Goal: Task Accomplishment & Management: Manage account settings

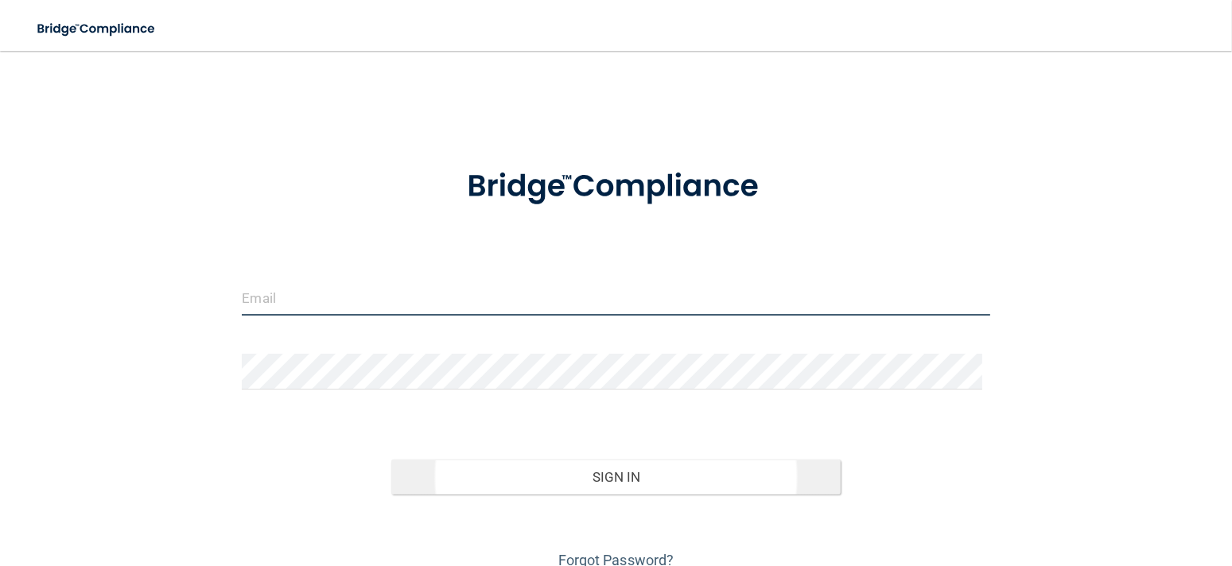
type input "[EMAIL_ADDRESS][DOMAIN_NAME]"
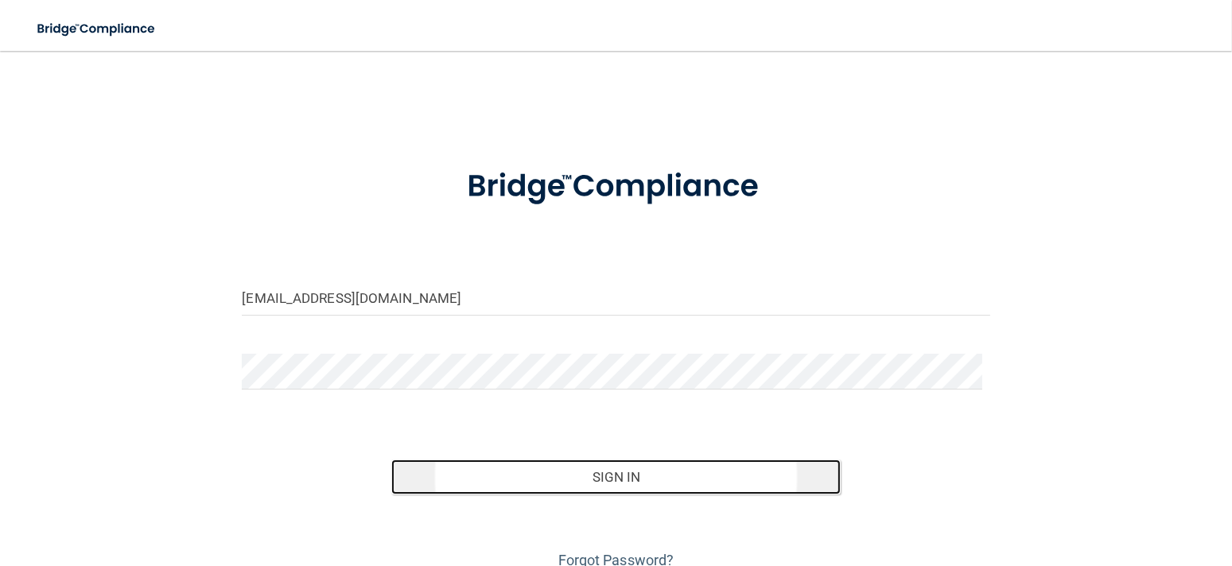
click at [600, 483] on button "Sign In" at bounding box center [615, 477] width 449 height 35
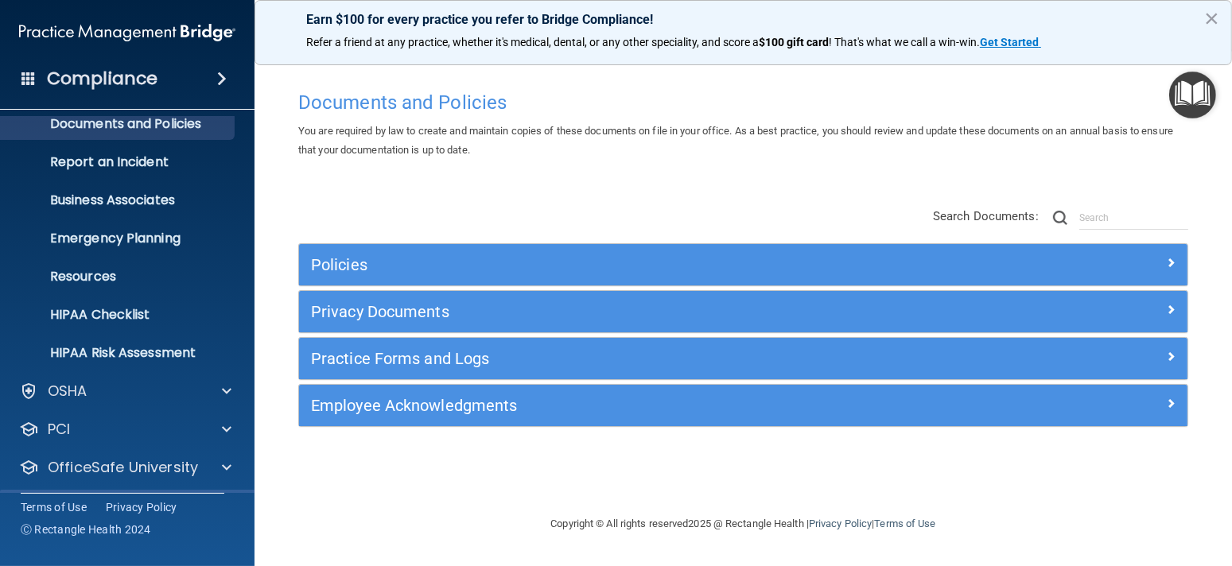
scroll to position [93, 0]
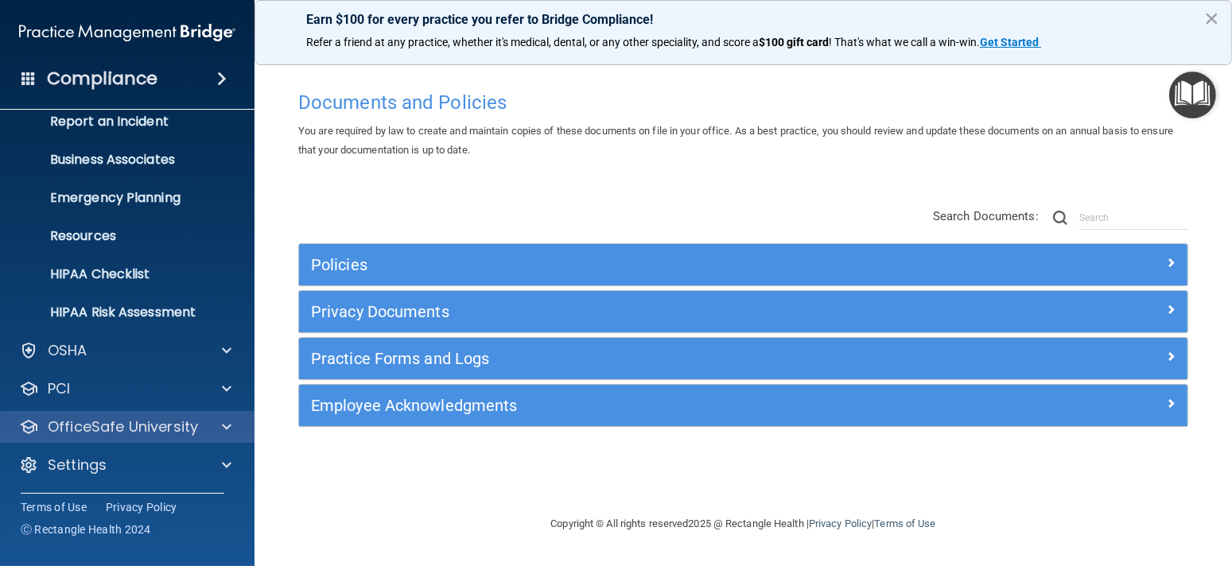
click at [106, 440] on div "OfficeSafe University" at bounding box center [127, 427] width 255 height 32
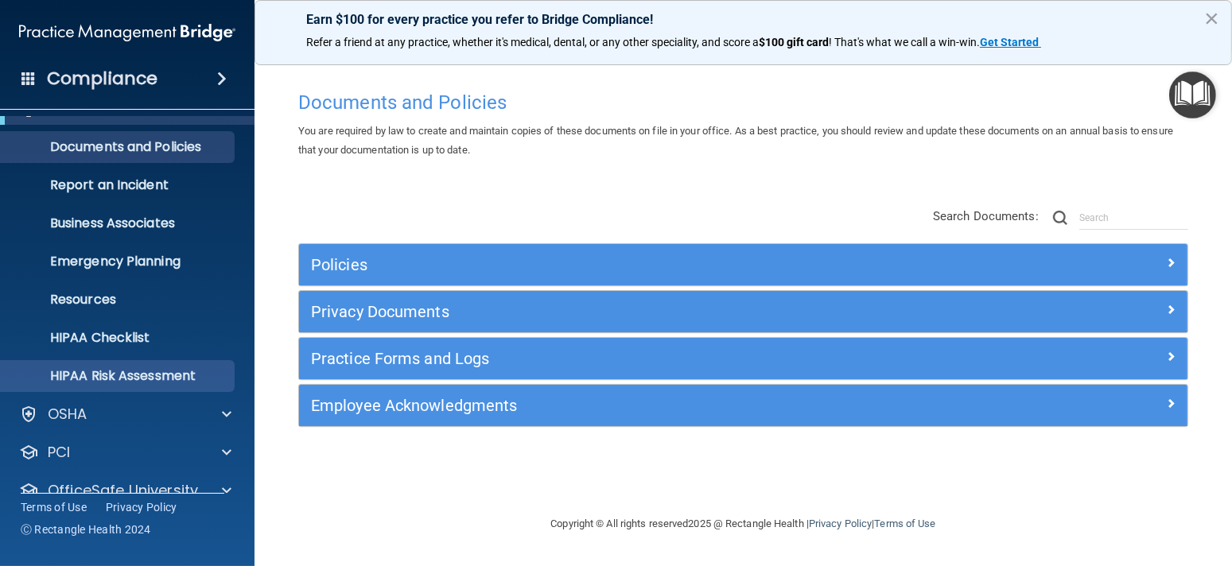
scroll to position [0, 0]
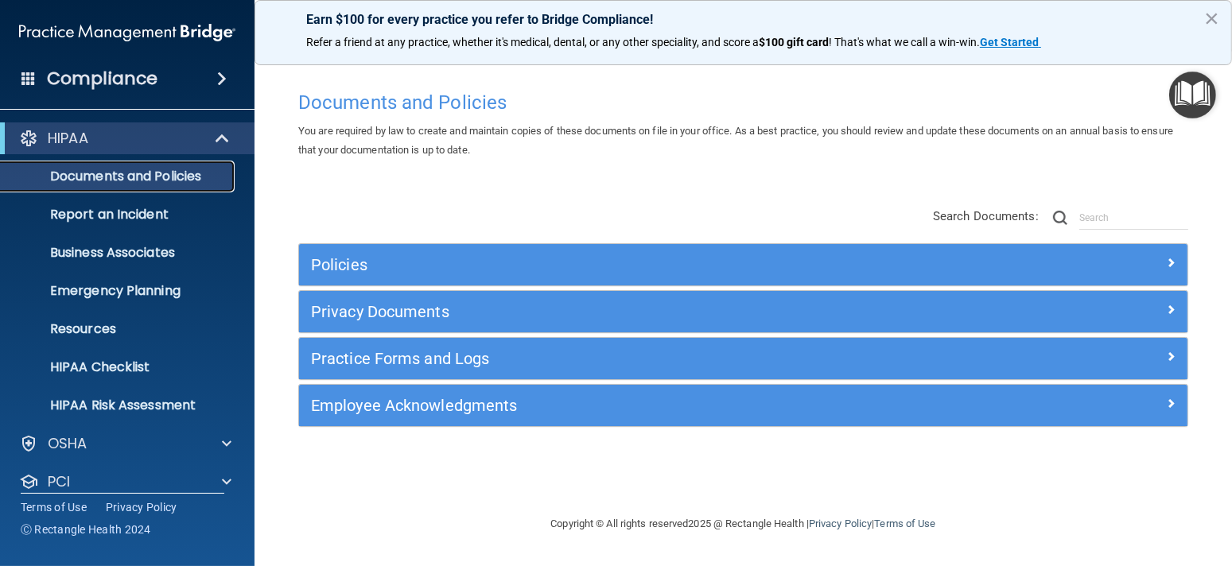
click at [93, 183] on p "Documents and Policies" at bounding box center [118, 177] width 217 height 16
click at [115, 73] on h4 "Compliance" at bounding box center [102, 79] width 111 height 22
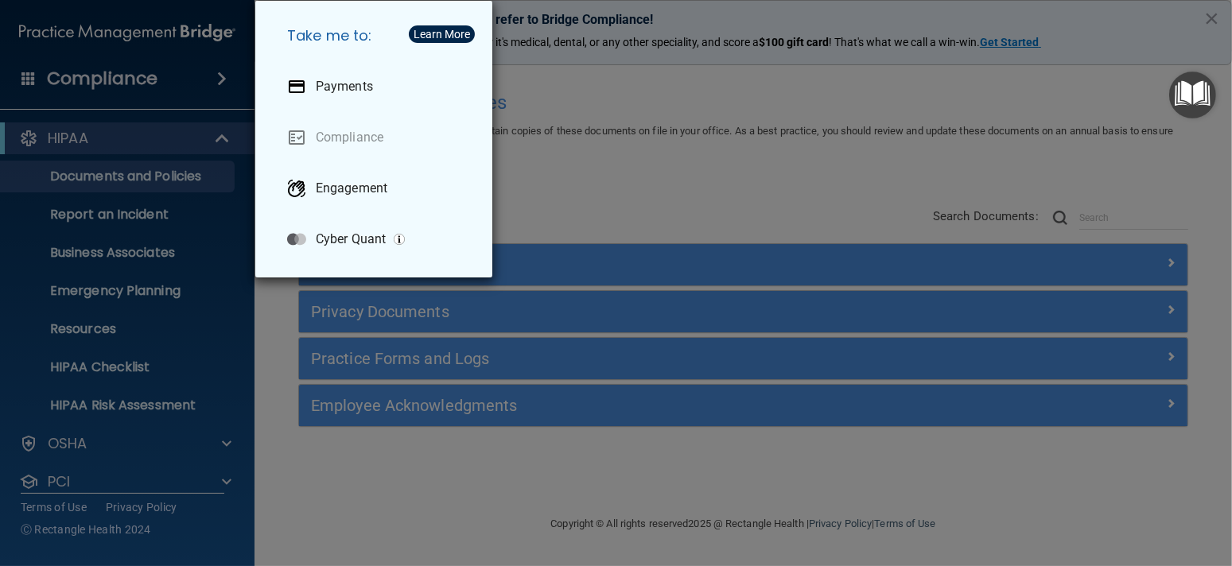
click at [144, 86] on div "Take me to: Payments Compliance Engagement Cyber Quant" at bounding box center [616, 283] width 1232 height 566
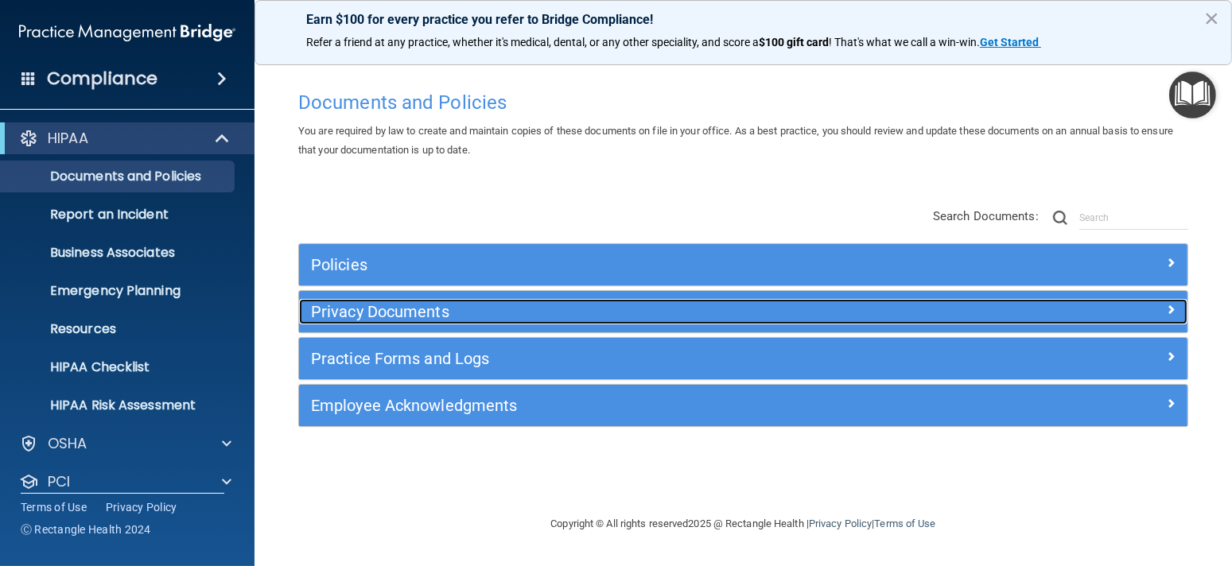
click at [1170, 307] on span at bounding box center [1171, 309] width 10 height 19
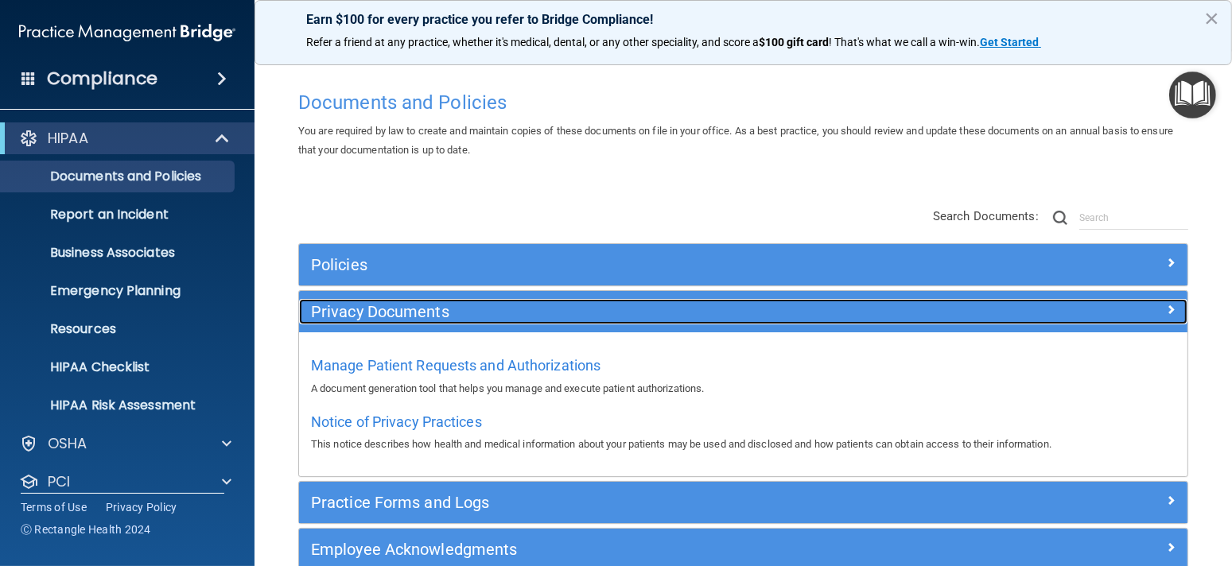
click at [1170, 307] on div at bounding box center [1076, 308] width 222 height 19
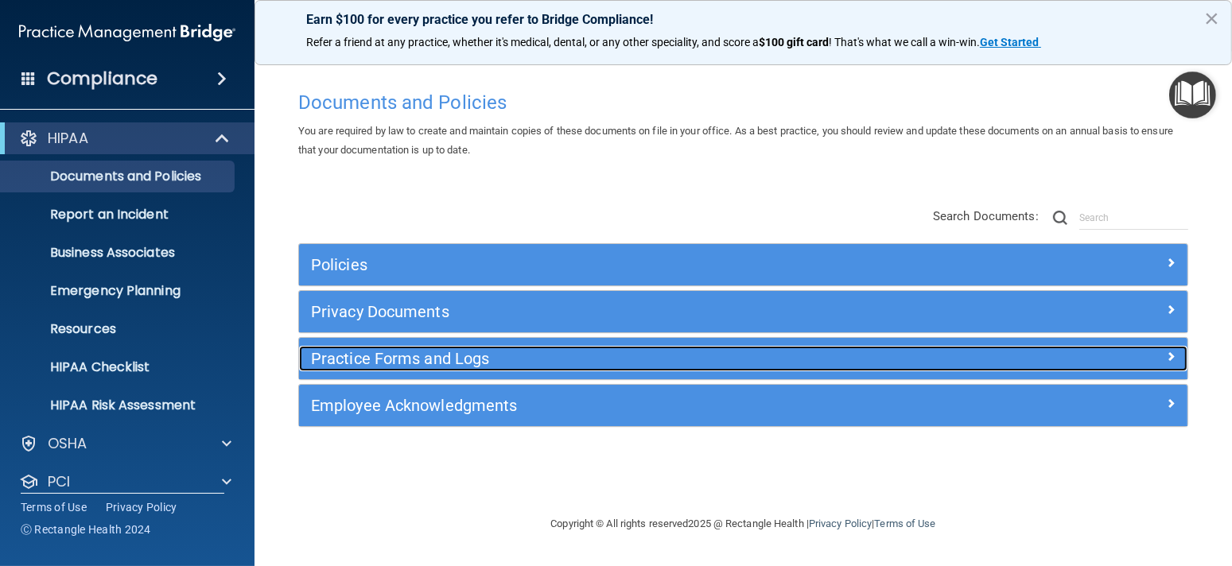
click at [1169, 358] on span at bounding box center [1171, 356] width 10 height 19
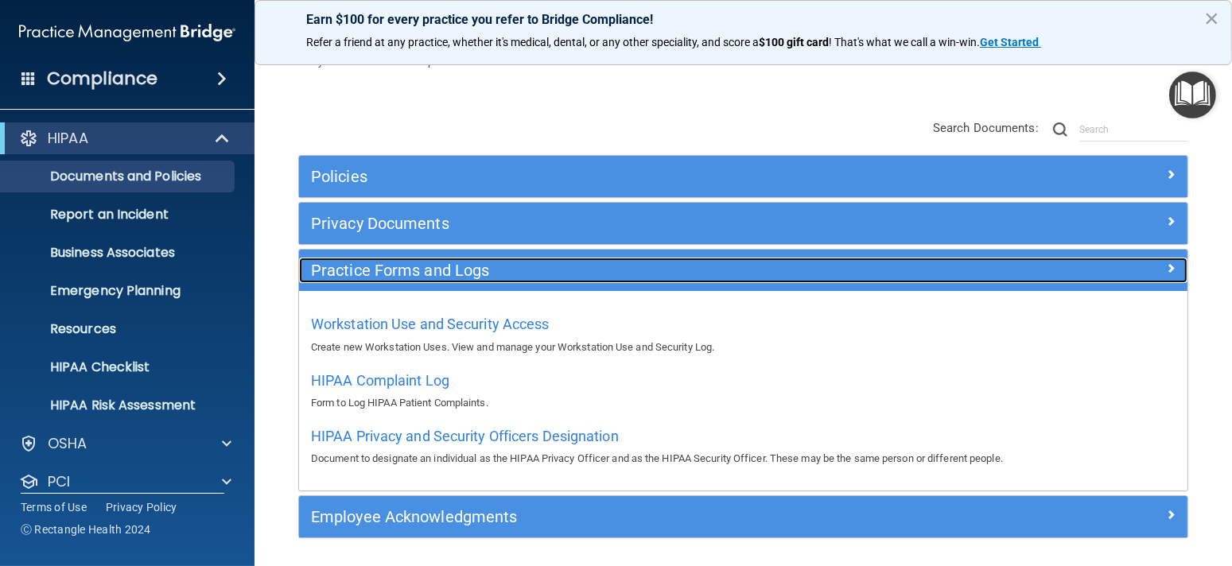
scroll to position [140, 0]
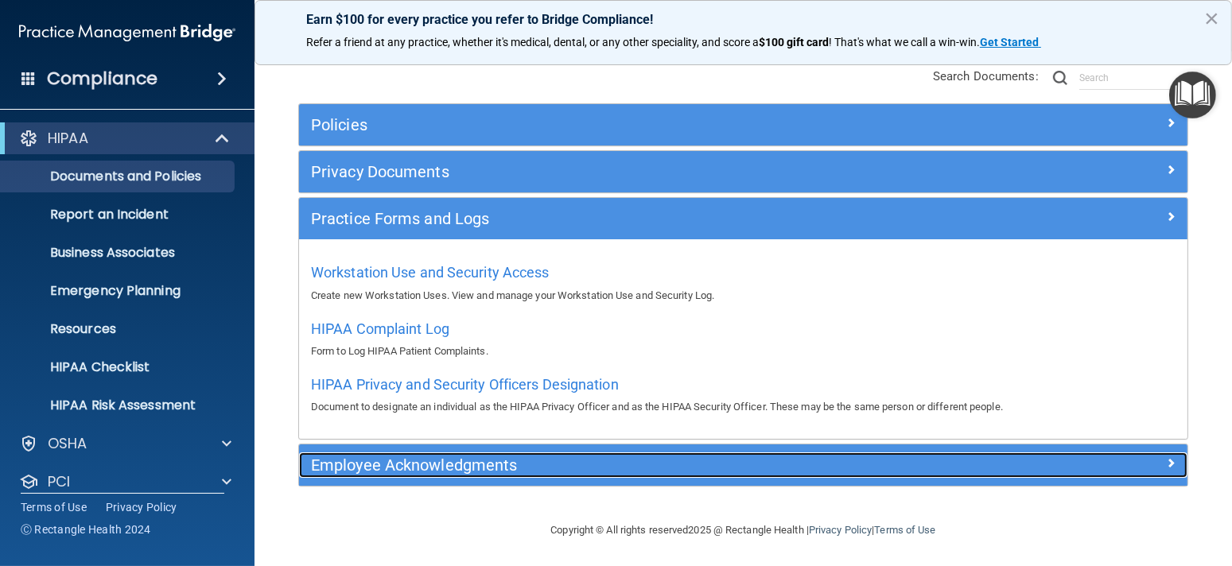
click at [1166, 461] on span at bounding box center [1171, 462] width 10 height 19
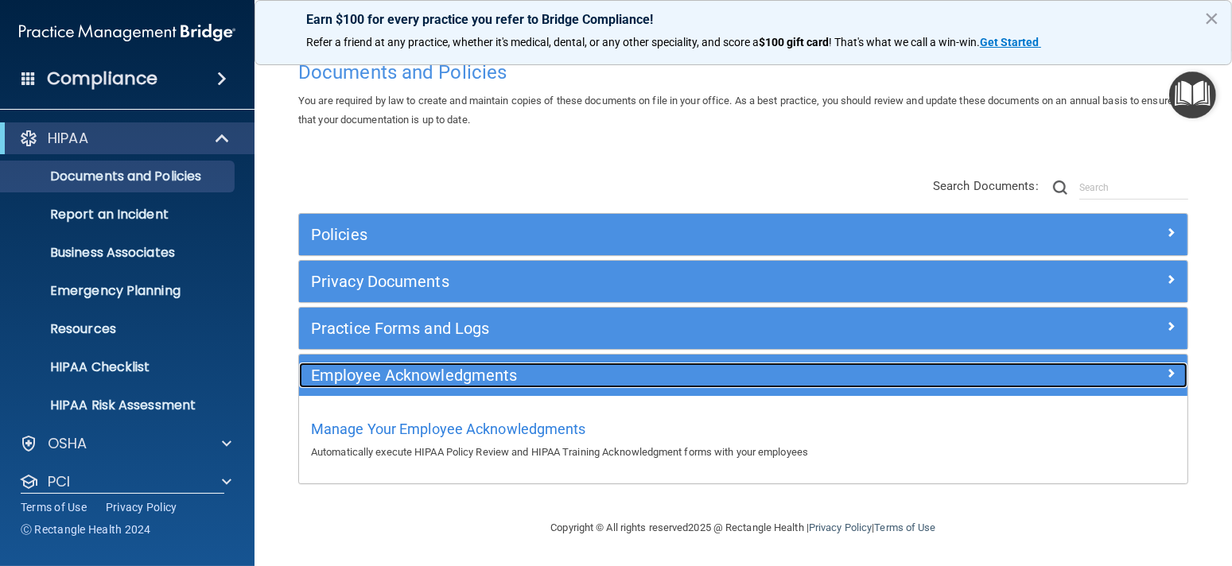
scroll to position [29, 0]
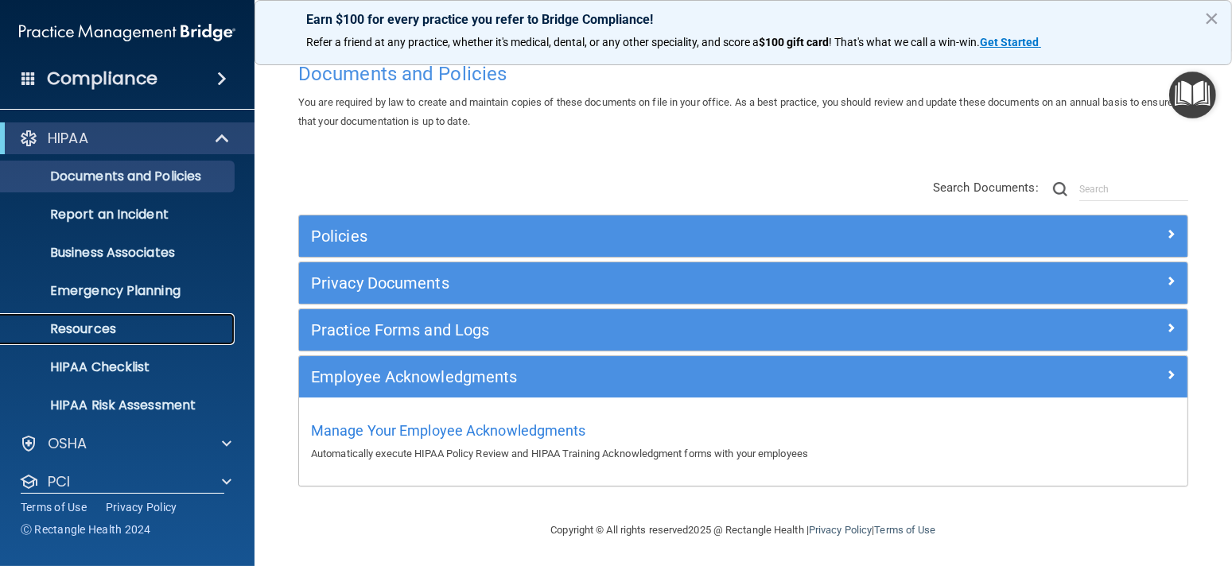
click at [72, 328] on p "Resources" at bounding box center [118, 329] width 217 height 16
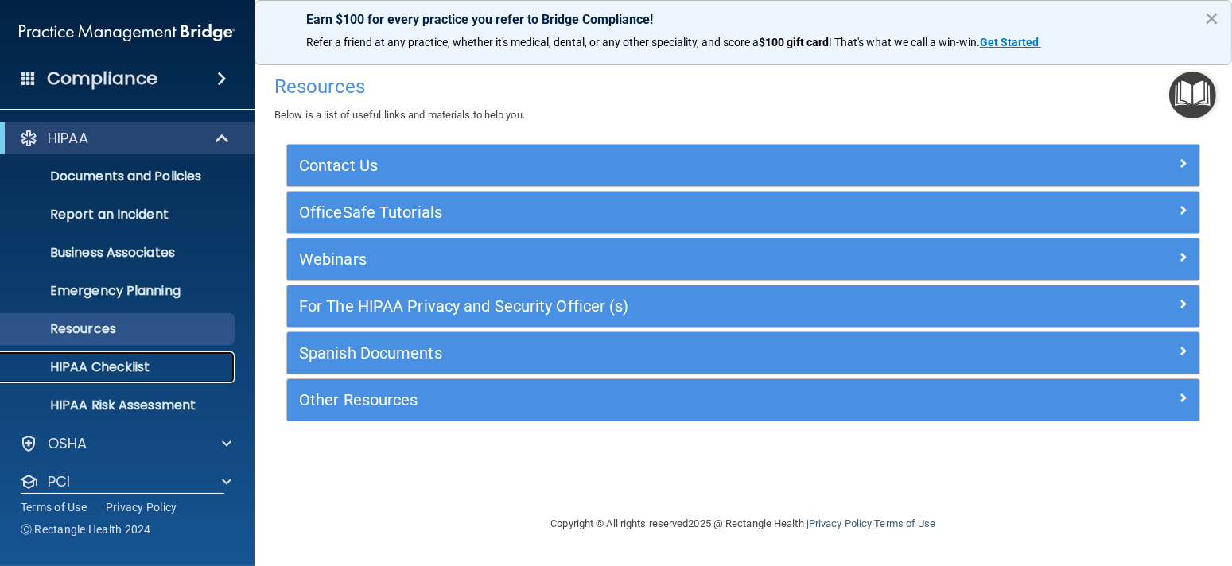
click at [86, 357] on link "HIPAA Checklist" at bounding box center [109, 367] width 251 height 32
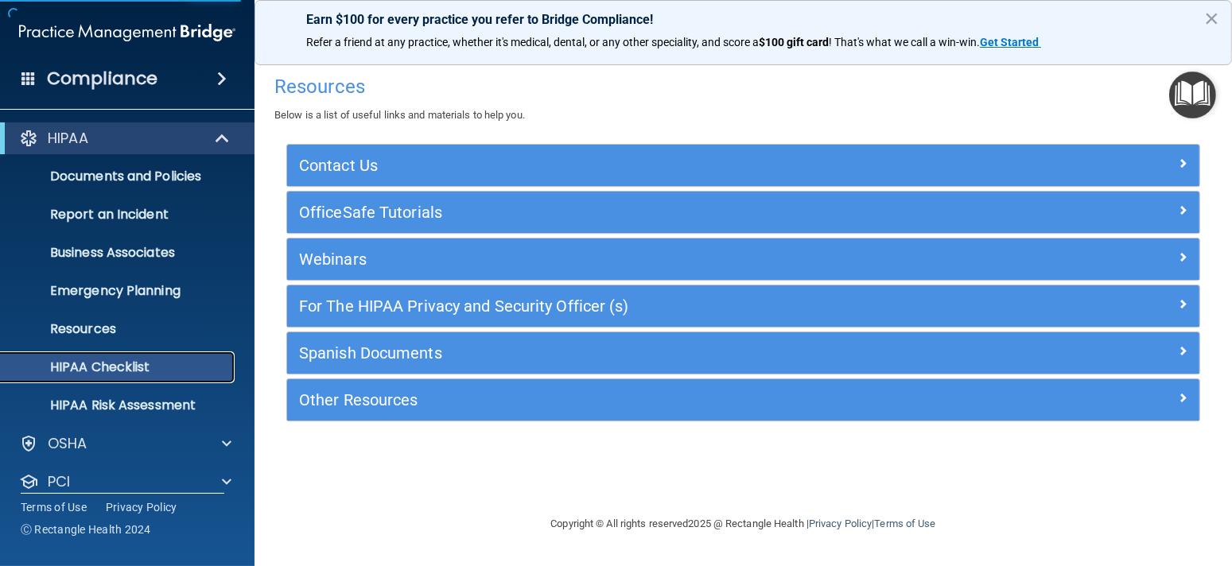
click at [89, 364] on p "HIPAA Checklist" at bounding box center [118, 367] width 217 height 16
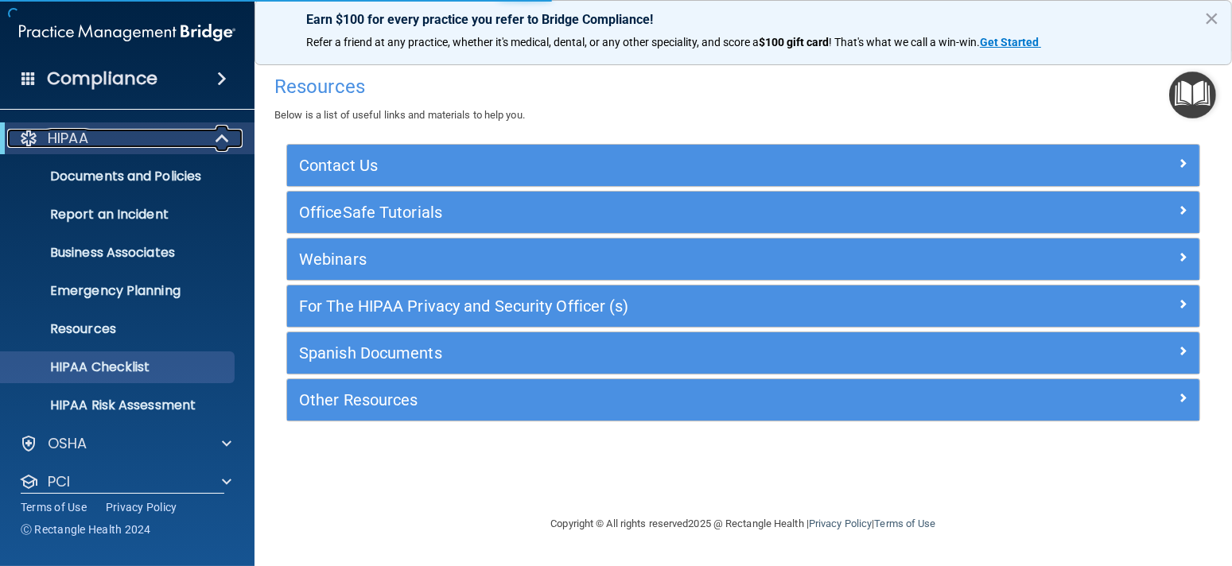
click at [219, 138] on span at bounding box center [224, 138] width 14 height 19
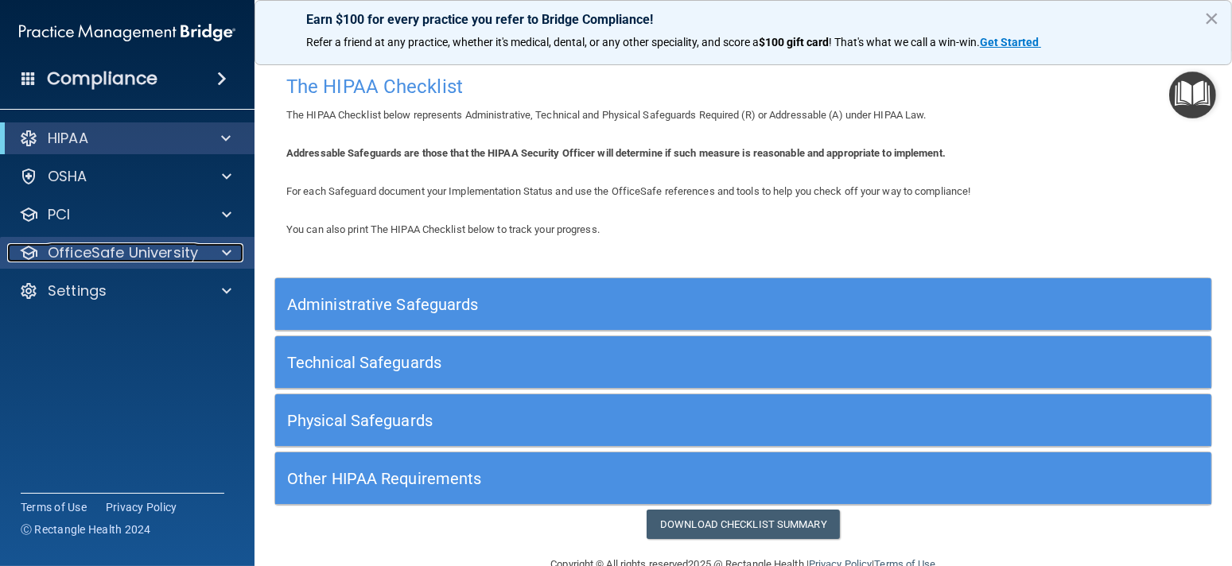
click at [230, 251] on span at bounding box center [227, 252] width 10 height 19
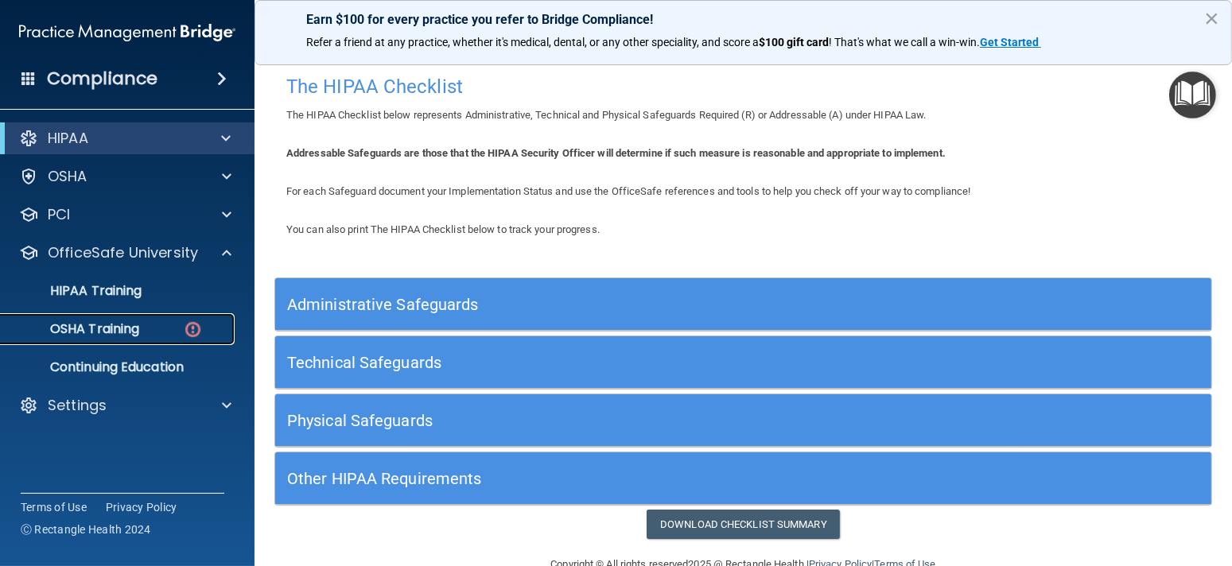
click at [82, 332] on p "OSHA Training" at bounding box center [74, 329] width 129 height 16
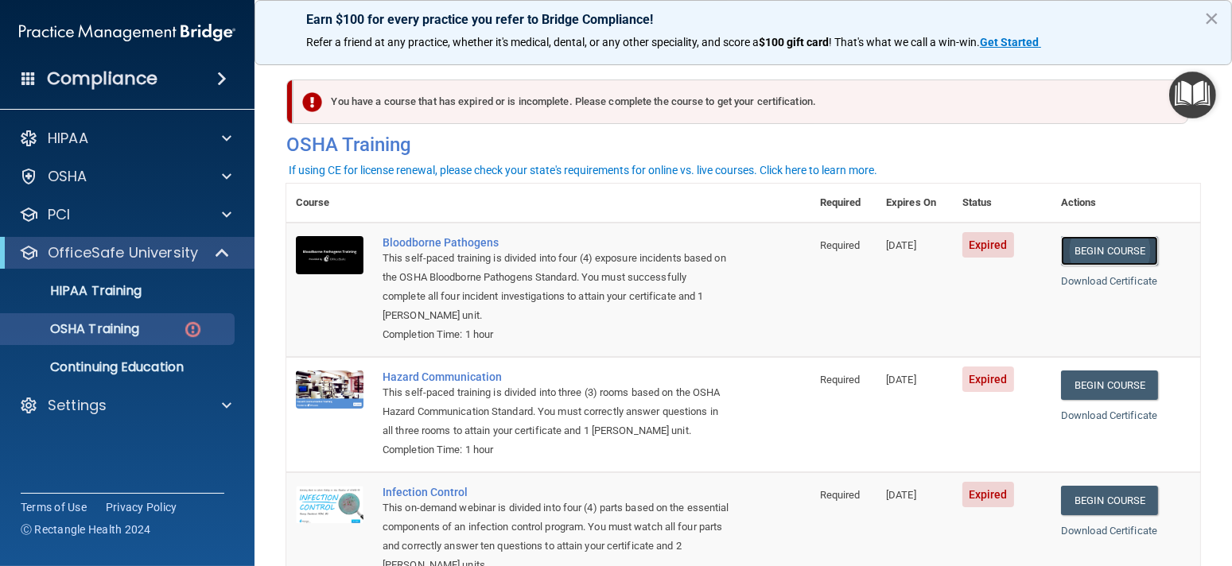
click at [1121, 256] on link "Begin Course" at bounding box center [1109, 250] width 97 height 29
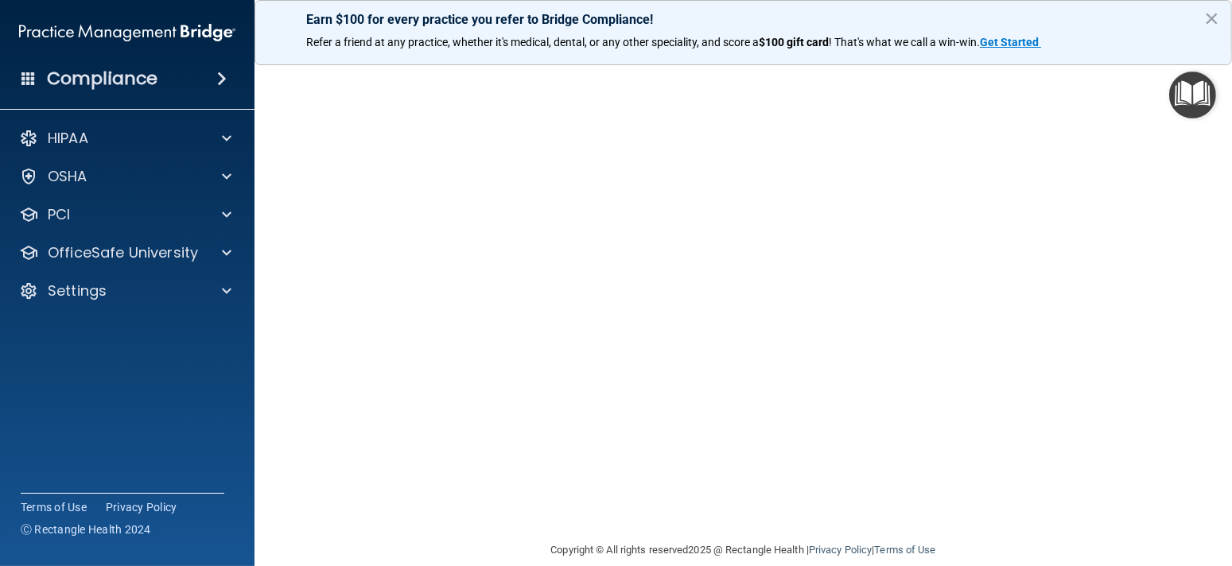
scroll to position [9, 0]
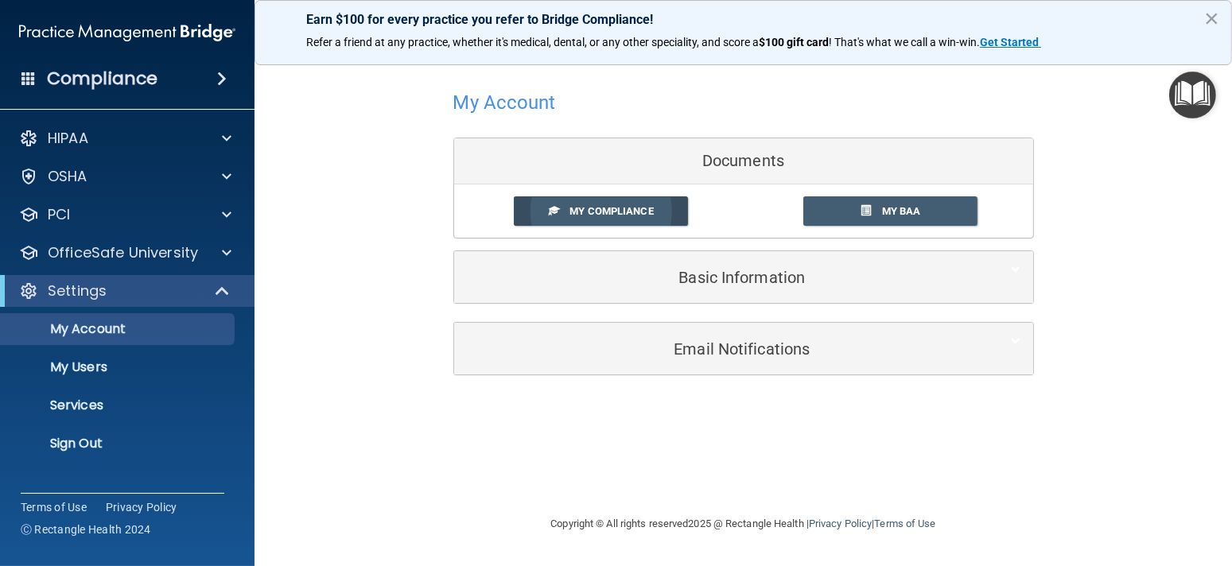
click at [612, 214] on span "My Compliance" at bounding box center [611, 211] width 84 height 12
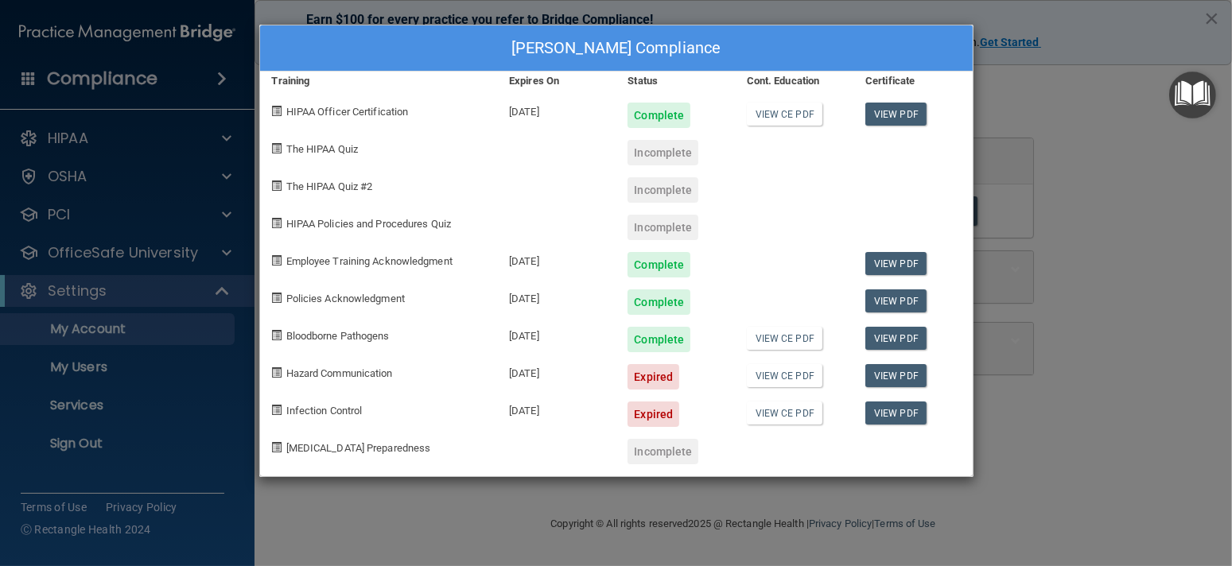
click at [1068, 74] on div "Katherine Kouvatsos's Compliance Training Expires On Status Cont. Education Cer…" at bounding box center [616, 283] width 1232 height 566
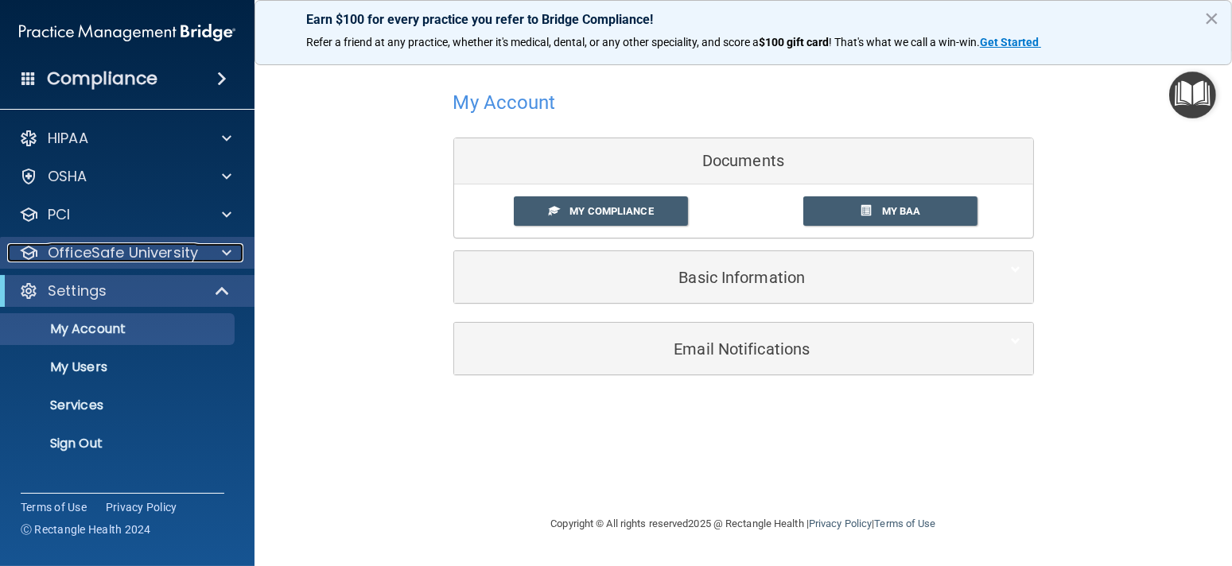
click at [61, 260] on p "OfficeSafe University" at bounding box center [123, 252] width 150 height 19
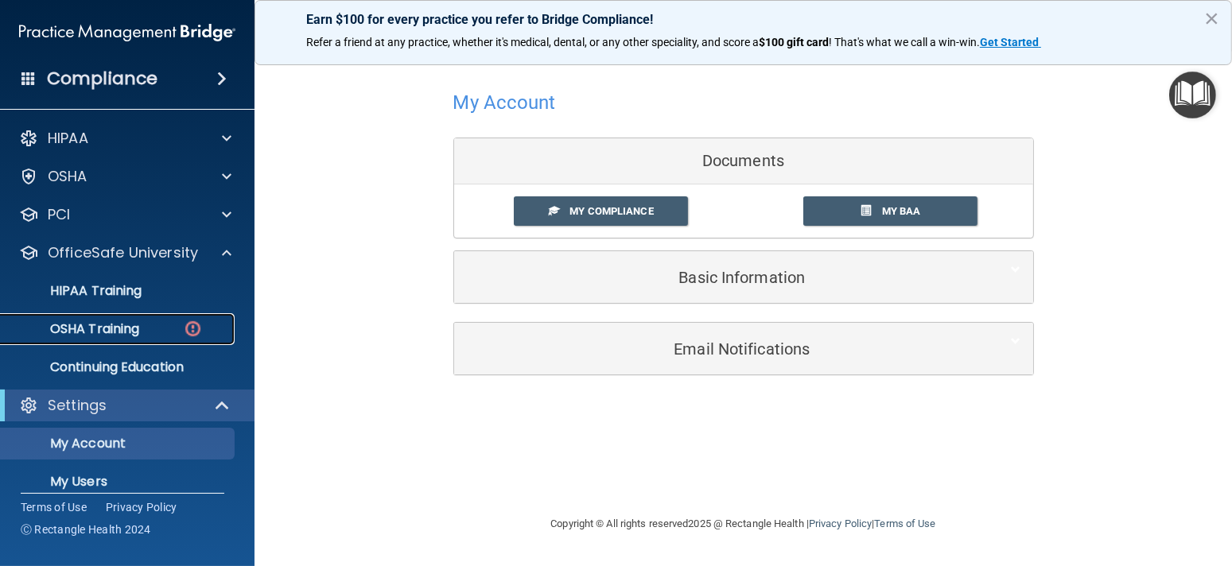
click at [98, 324] on p "OSHA Training" at bounding box center [74, 329] width 129 height 16
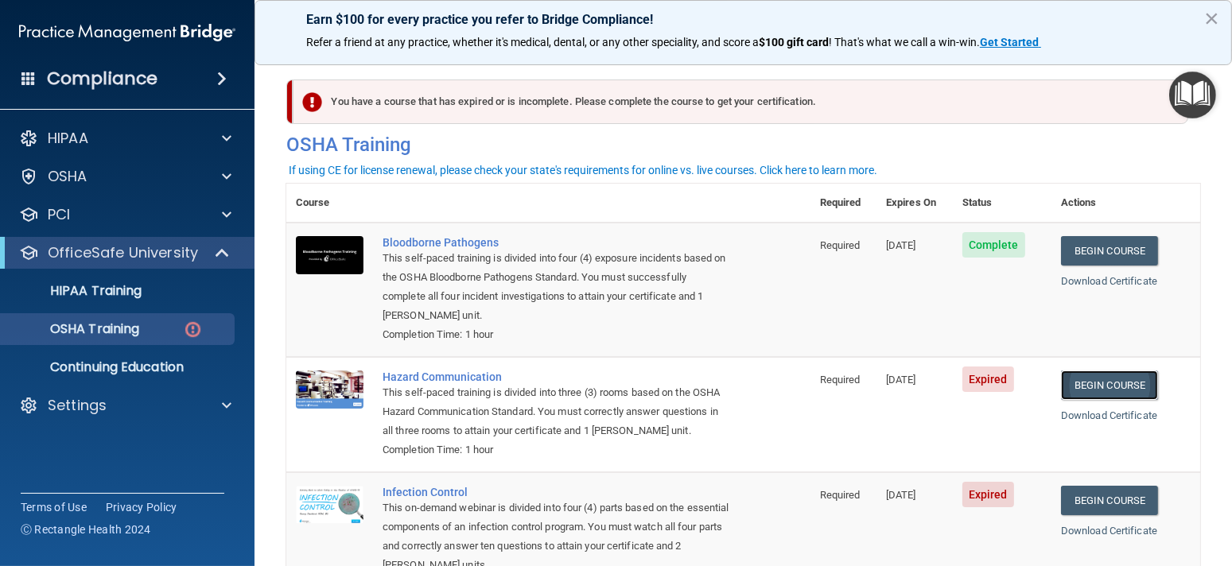
click at [1093, 376] on link "Begin Course" at bounding box center [1109, 385] width 97 height 29
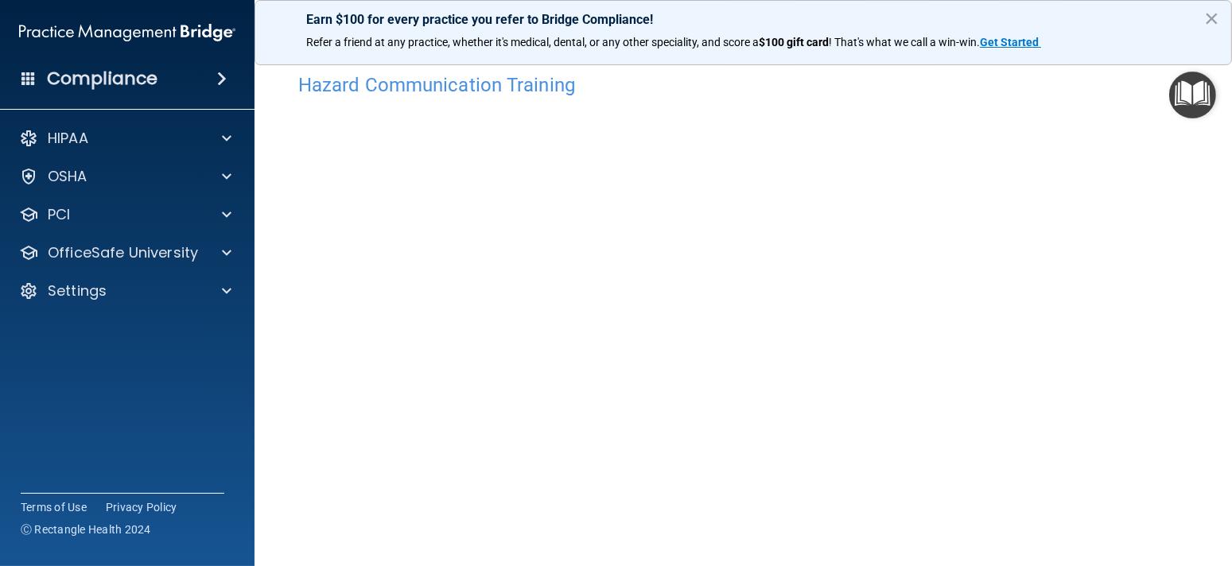
scroll to position [32, 0]
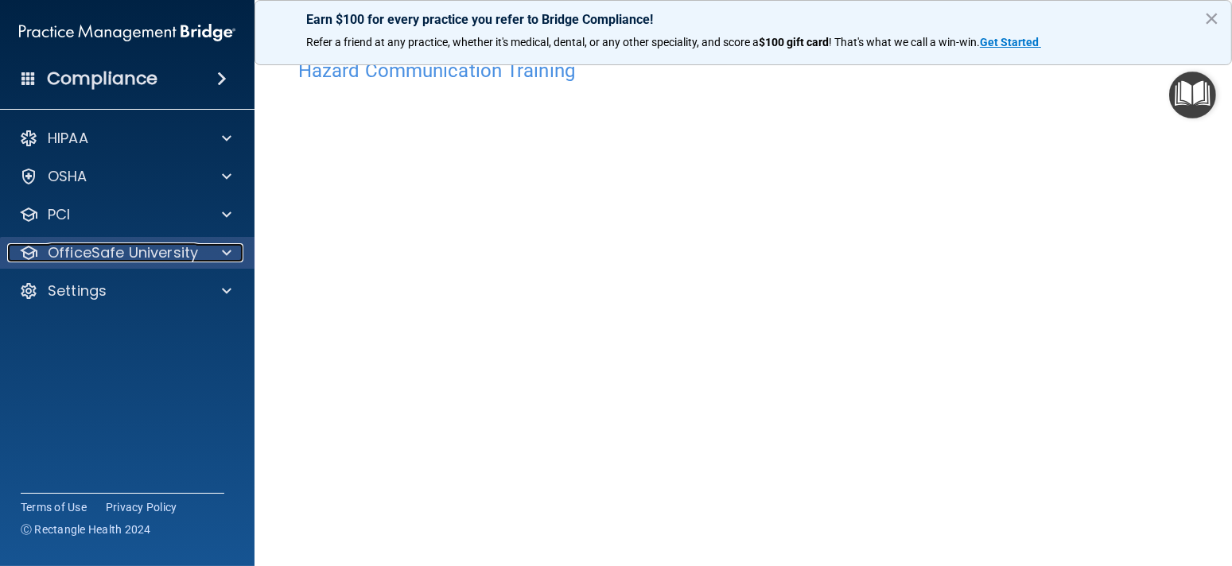
click at [229, 246] on span at bounding box center [227, 252] width 10 height 19
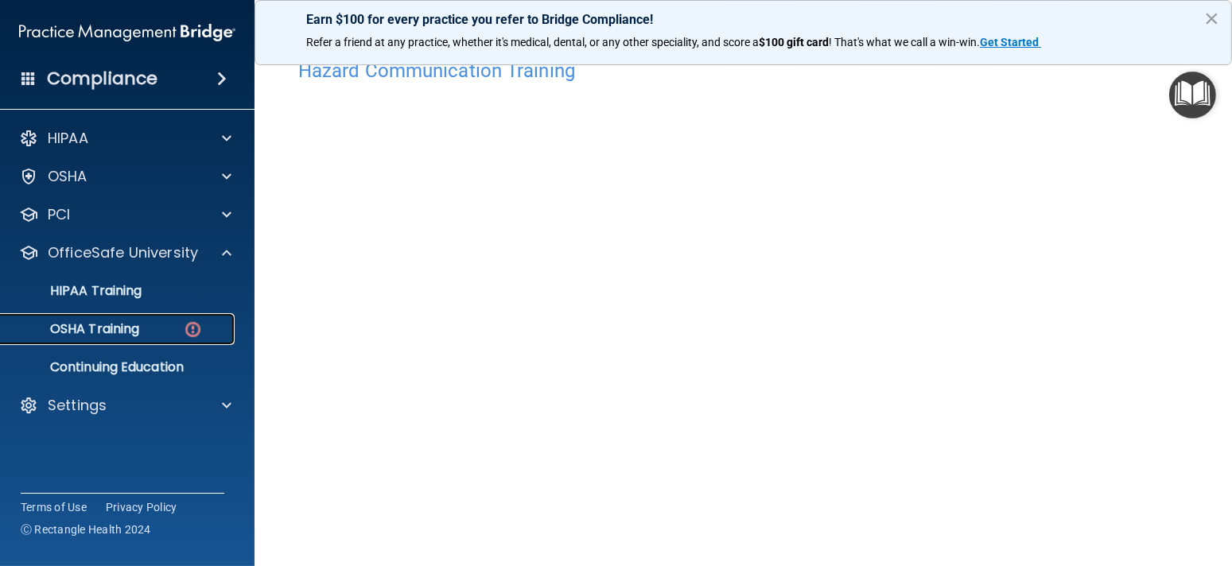
click at [117, 328] on p "OSHA Training" at bounding box center [74, 329] width 129 height 16
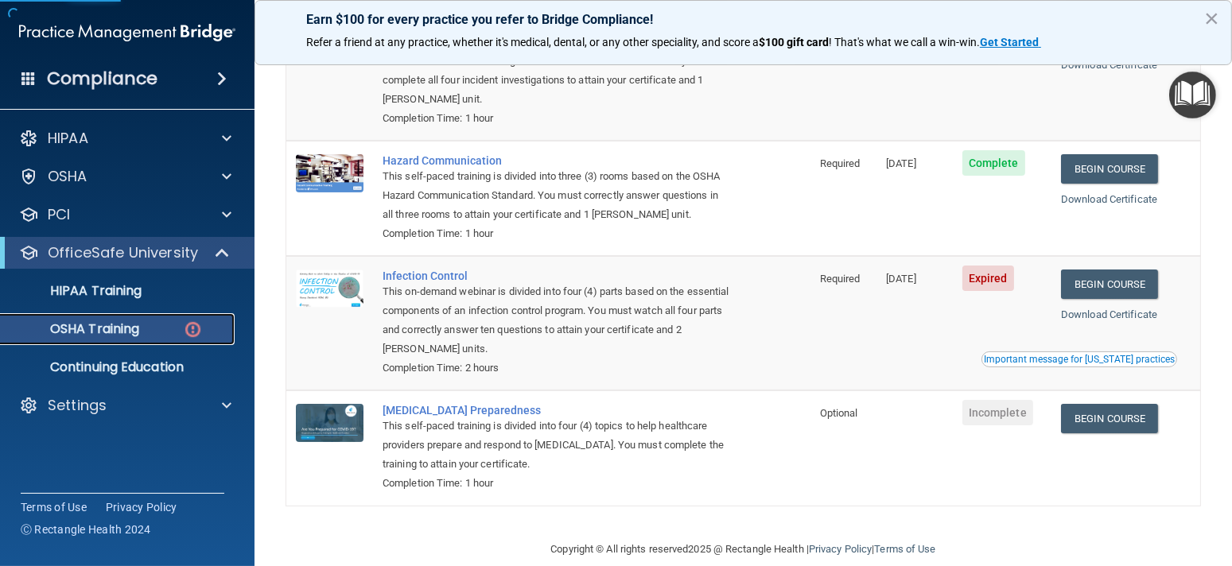
scroll to position [237, 0]
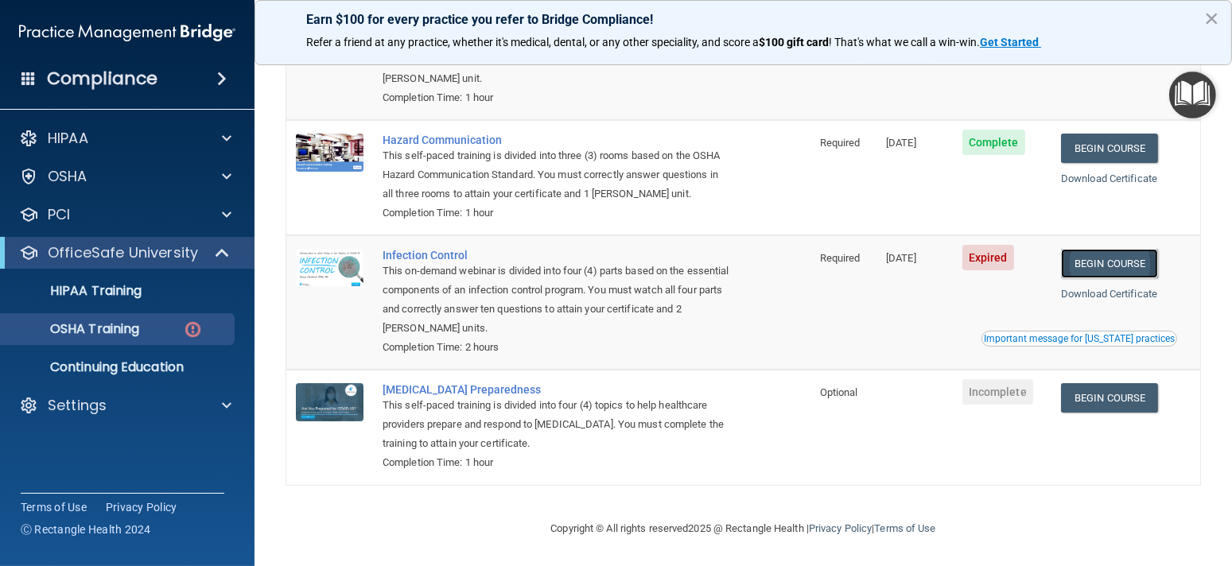
click at [1097, 266] on link "Begin Course" at bounding box center [1109, 263] width 97 height 29
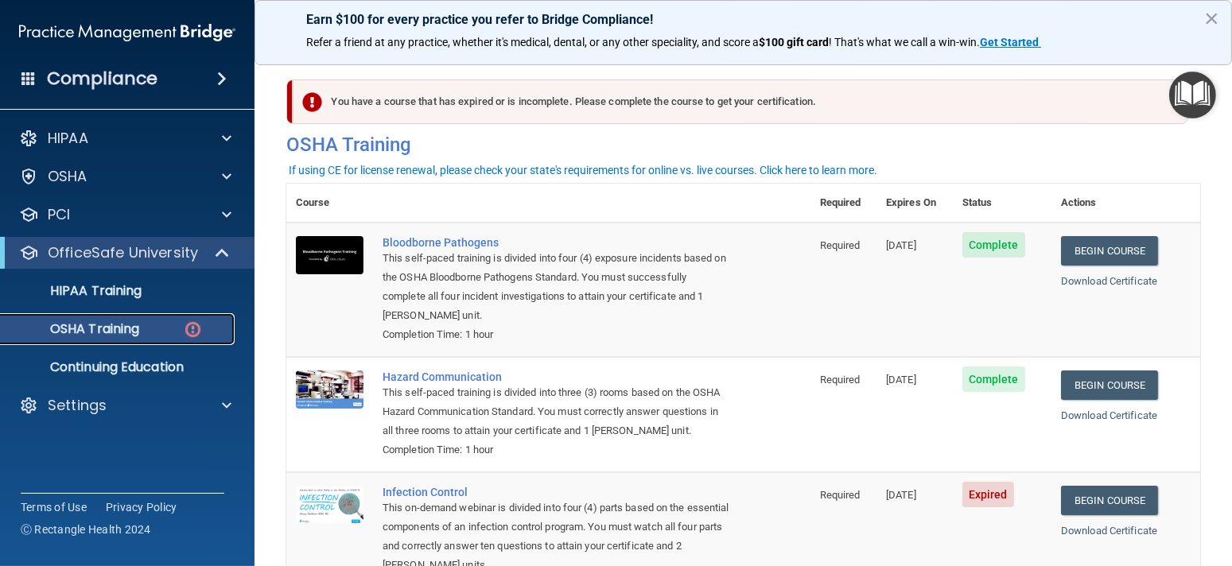
click at [64, 339] on link "OSHA Training" at bounding box center [109, 329] width 251 height 32
click at [84, 280] on link "HIPAA Training" at bounding box center [109, 291] width 251 height 32
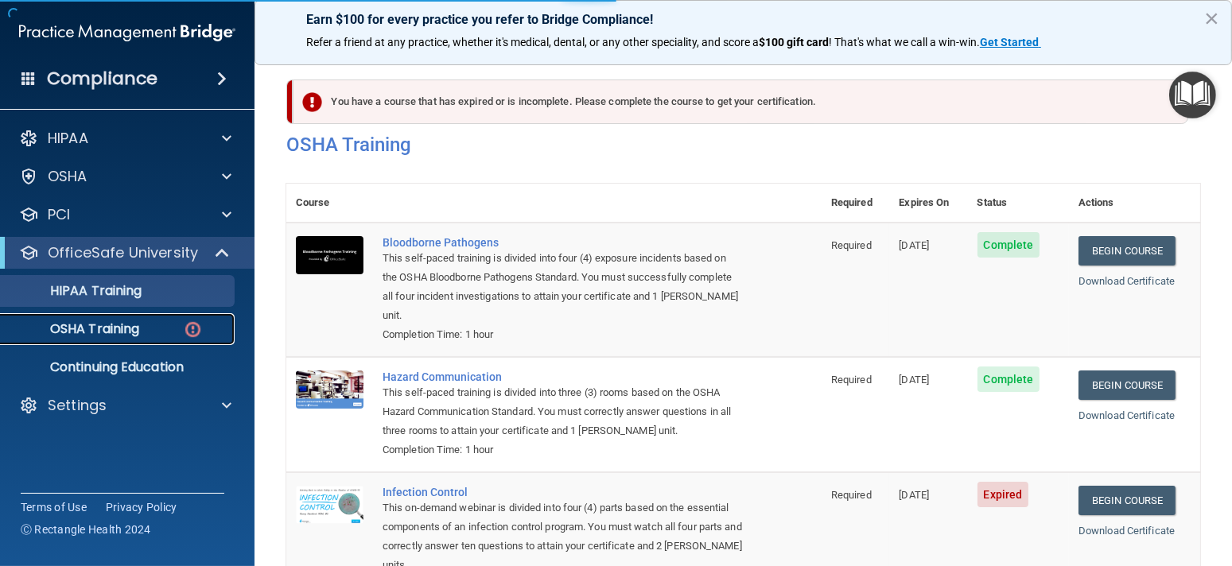
click at [86, 327] on p "OSHA Training" at bounding box center [74, 329] width 129 height 16
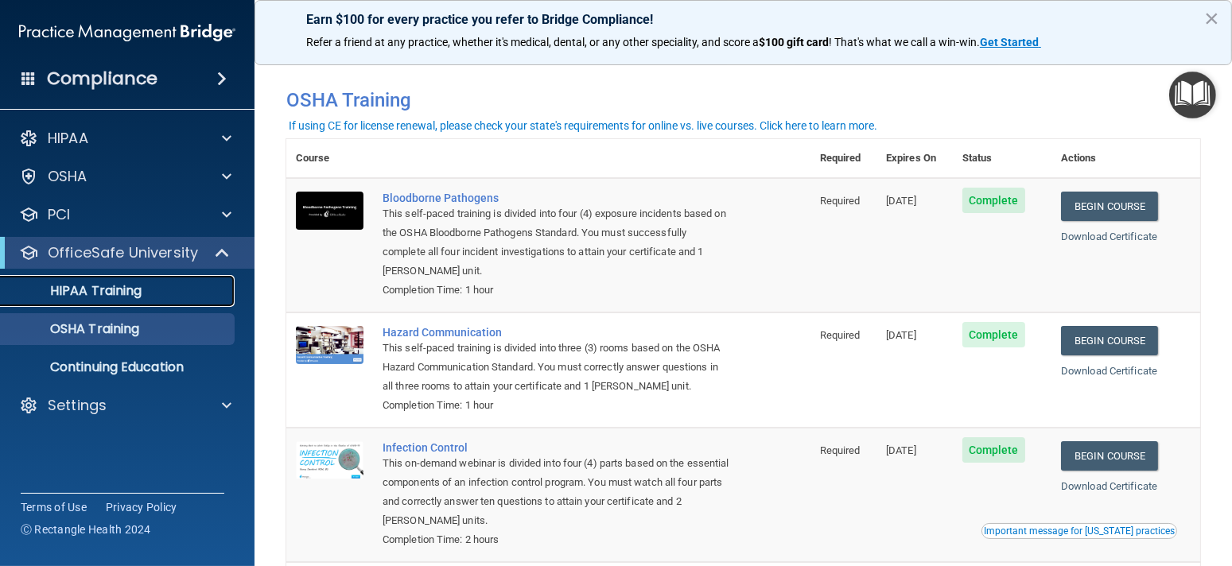
click at [76, 292] on p "HIPAA Training" at bounding box center [75, 291] width 131 height 16
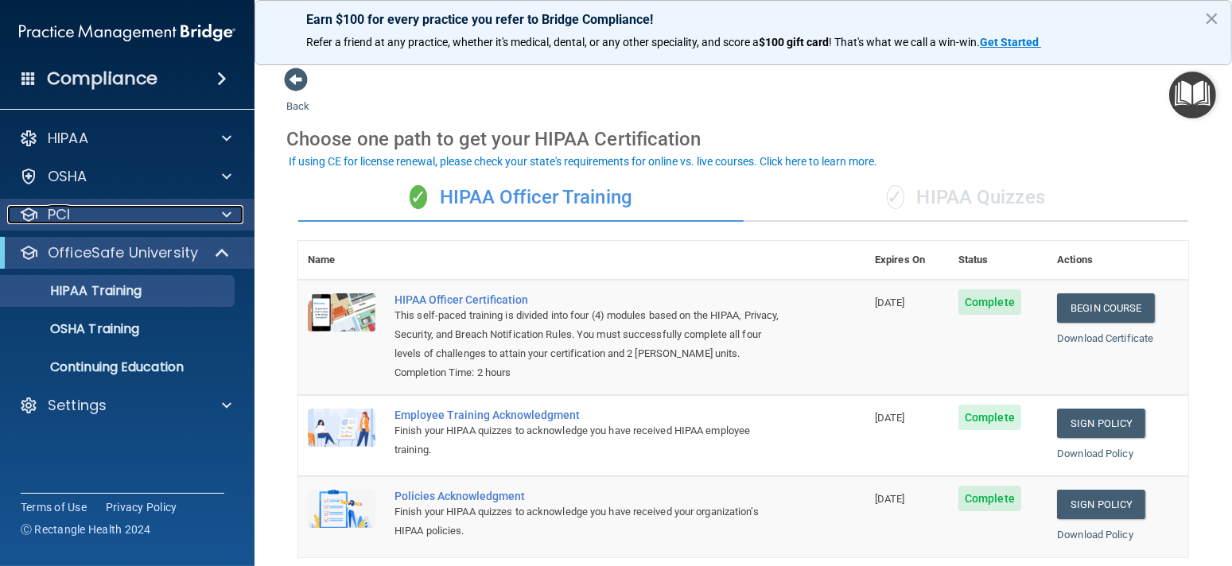
click at [77, 212] on div "PCI" at bounding box center [105, 214] width 197 height 19
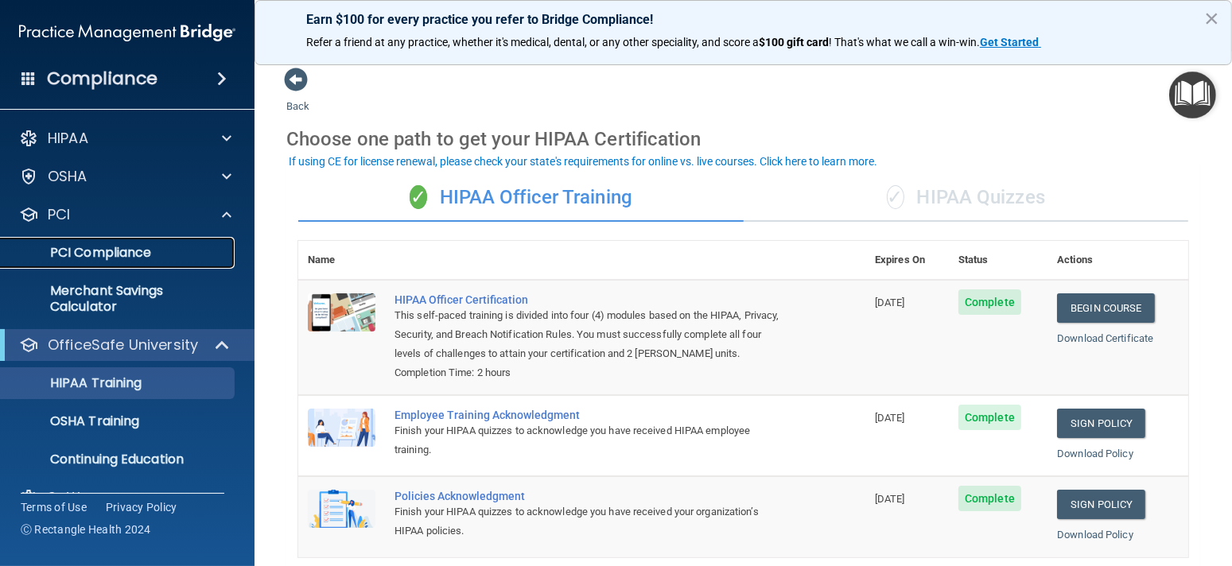
click at [101, 250] on p "PCI Compliance" at bounding box center [118, 253] width 217 height 16
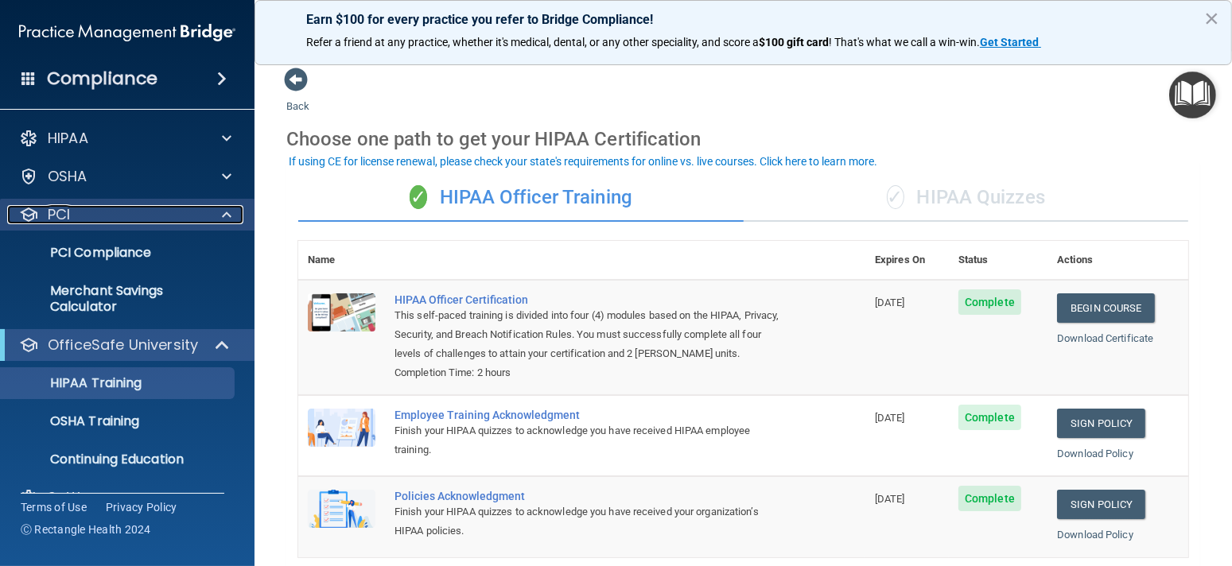
click at [58, 216] on p "PCI" at bounding box center [59, 214] width 22 height 19
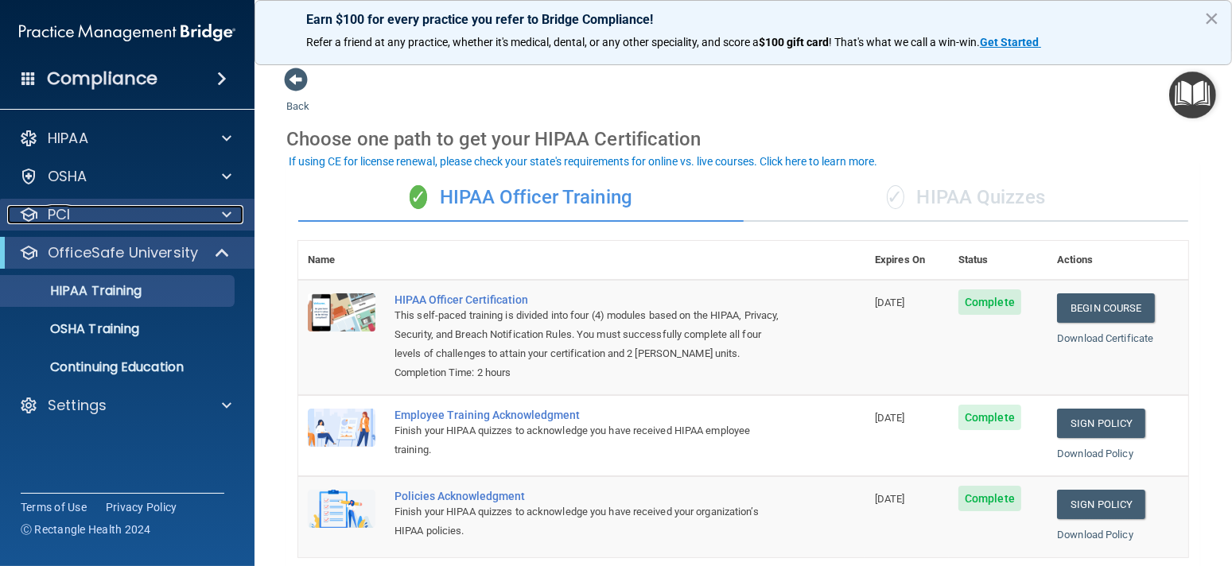
click at [68, 214] on p "PCI" at bounding box center [59, 214] width 22 height 19
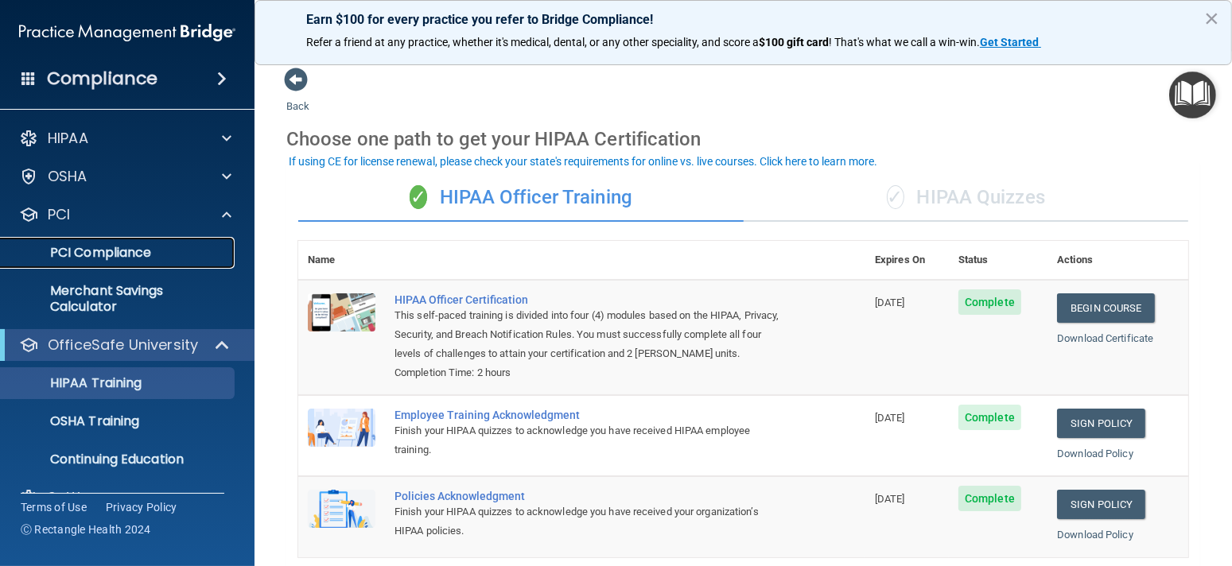
click at [118, 258] on p "PCI Compliance" at bounding box center [118, 253] width 217 height 16
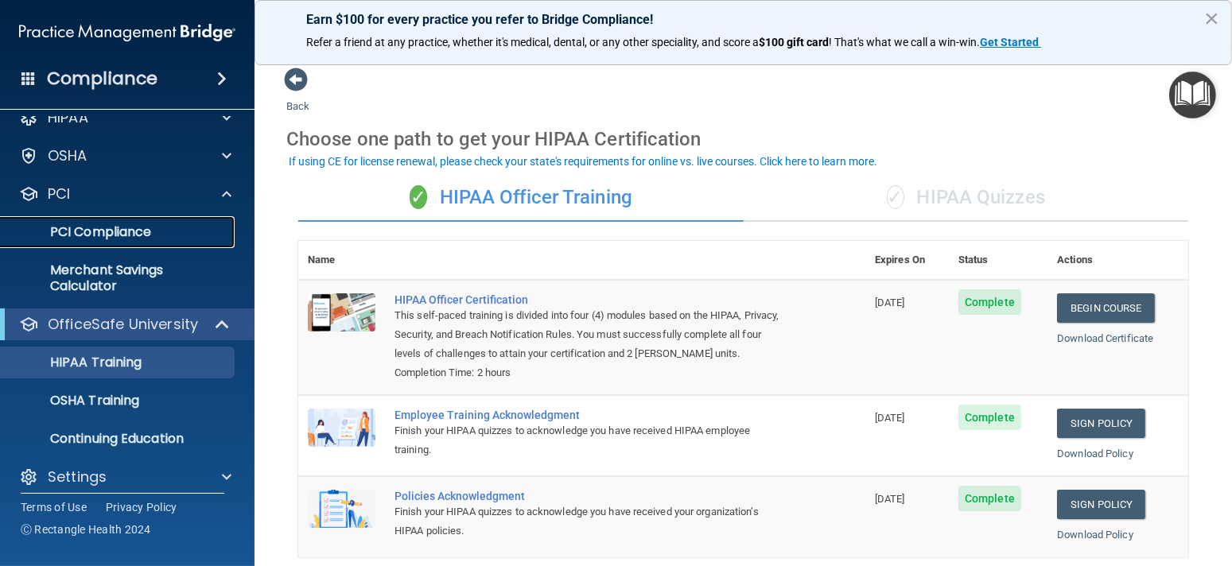
scroll to position [33, 0]
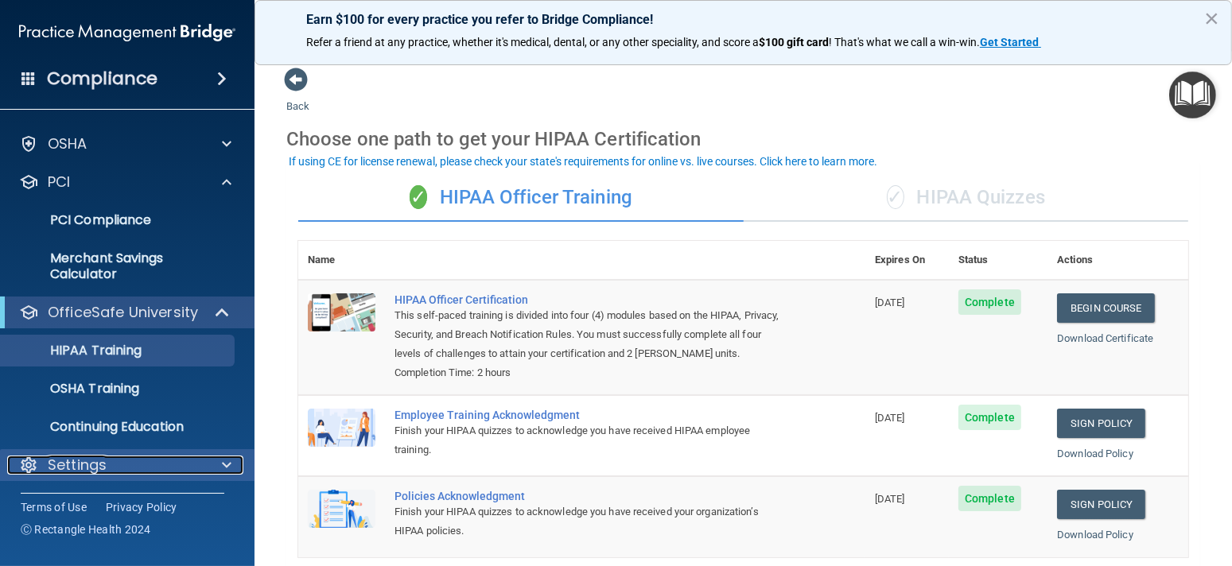
click at [102, 461] on p "Settings" at bounding box center [77, 465] width 59 height 19
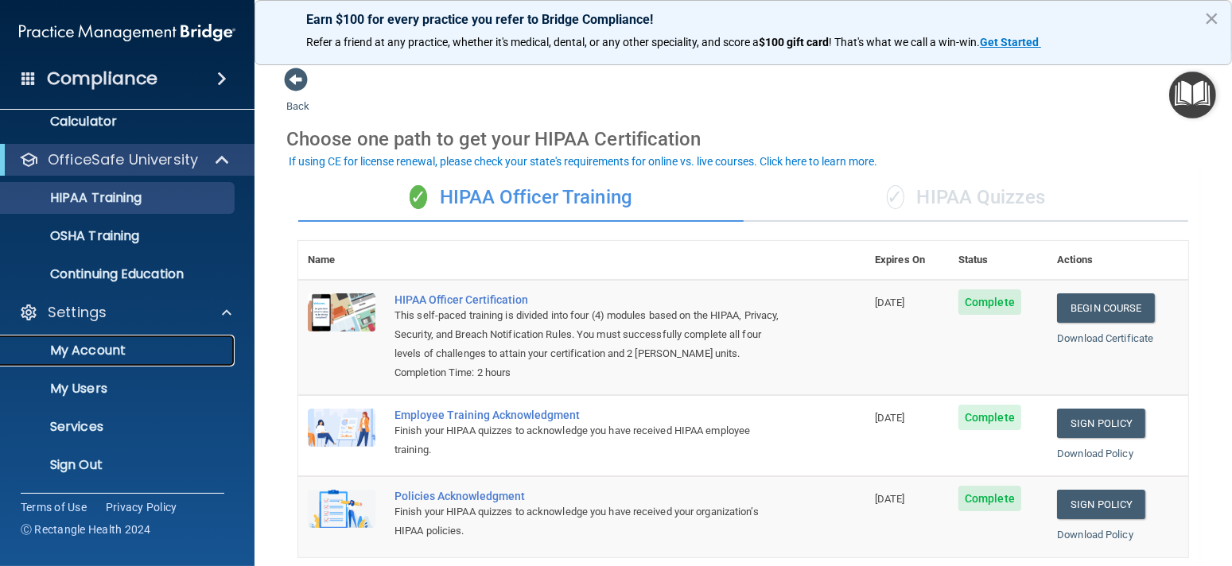
click at [99, 348] on p "My Account" at bounding box center [118, 351] width 217 height 16
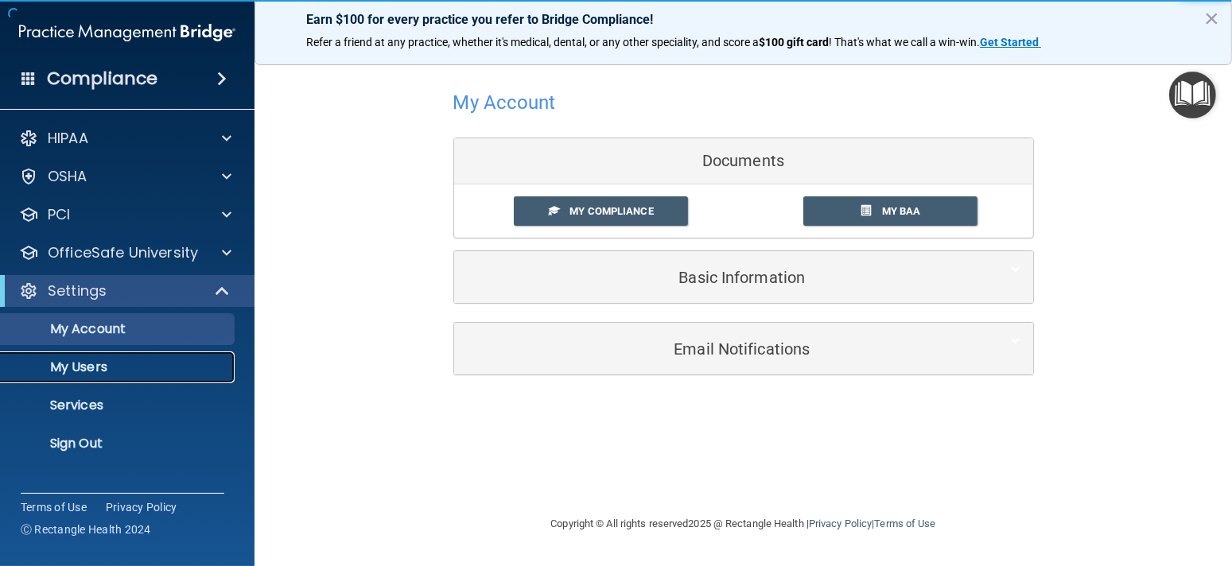
click at [106, 367] on p "My Users" at bounding box center [118, 367] width 217 height 16
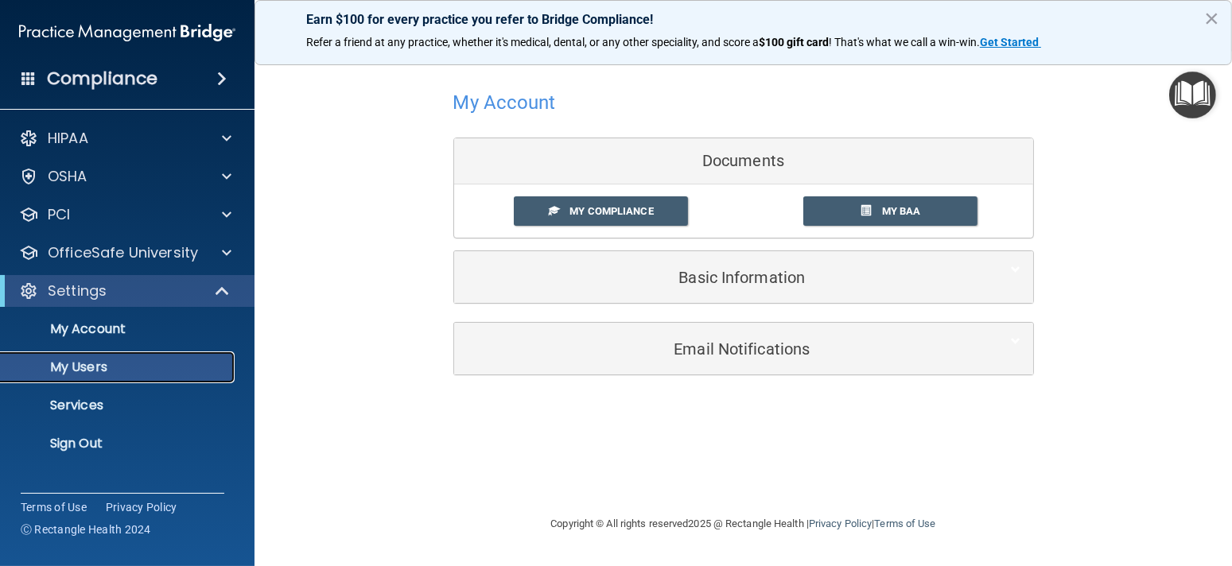
select select "20"
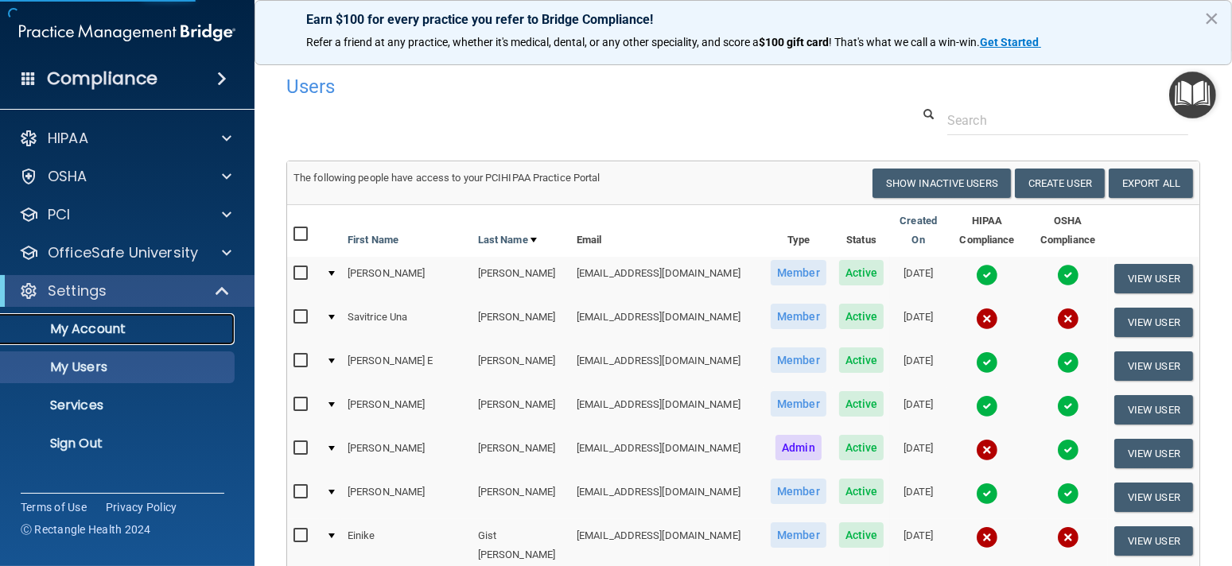
click at [109, 324] on p "My Account" at bounding box center [118, 329] width 217 height 16
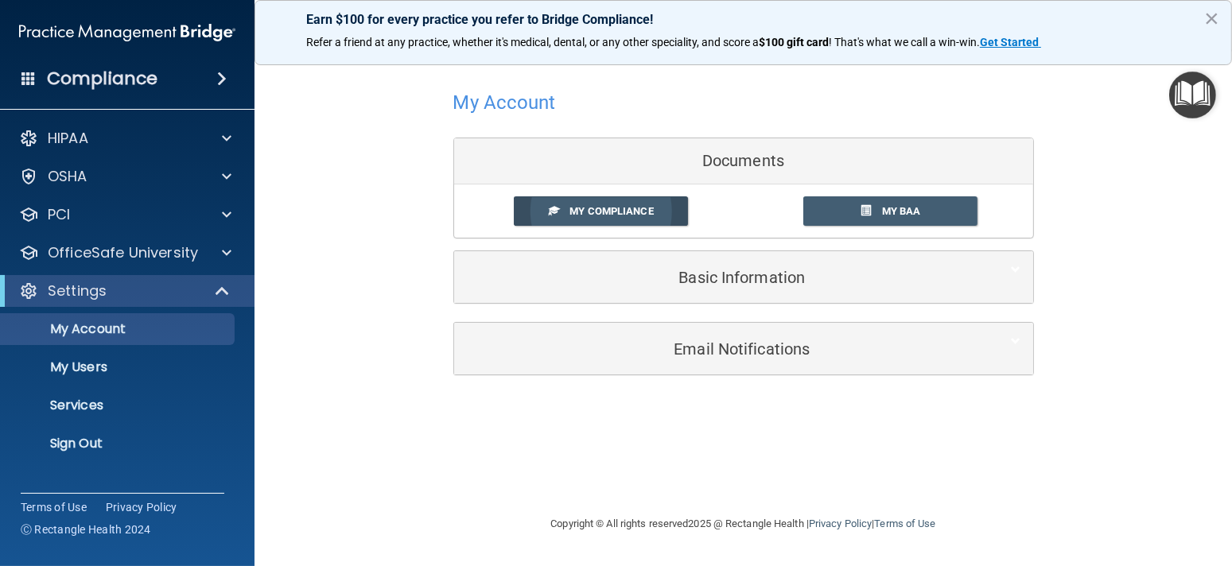
click at [628, 212] on span "My Compliance" at bounding box center [611, 211] width 84 height 12
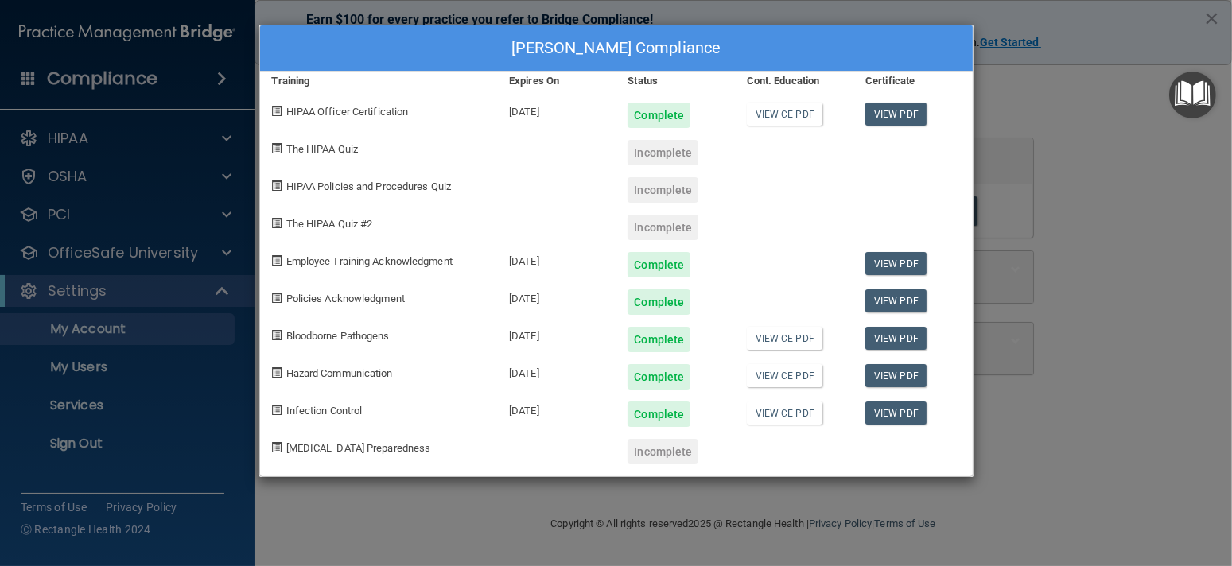
click at [84, 332] on div "Katherine Kouvatsos's Compliance Training Expires On Status Cont. Education Cer…" at bounding box center [616, 283] width 1232 height 566
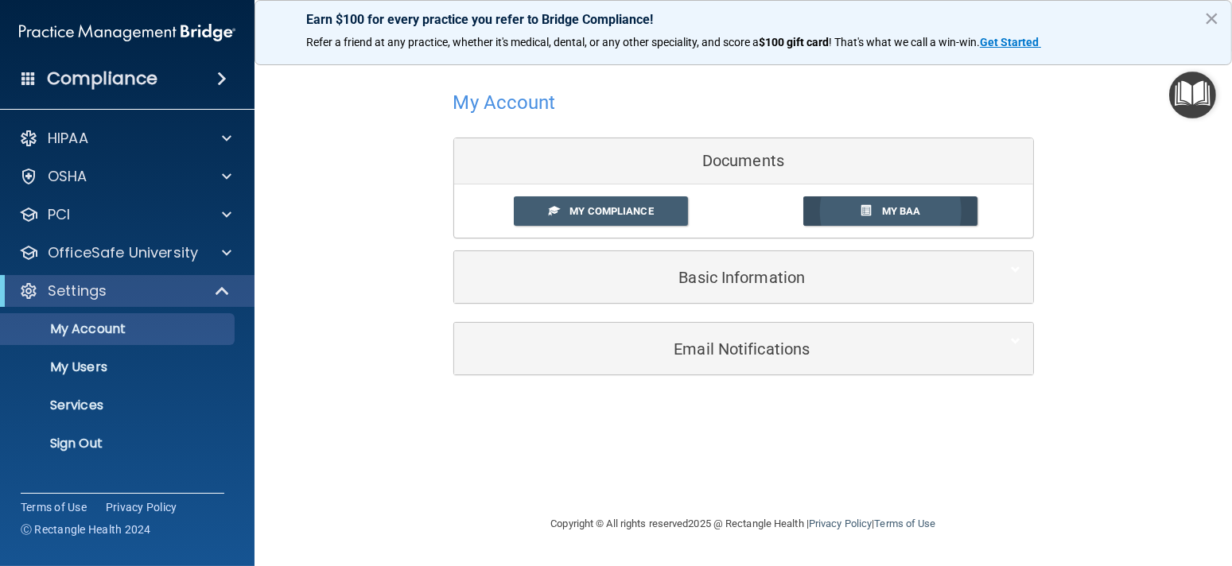
click at [911, 205] on span "My BAA" at bounding box center [901, 211] width 39 height 12
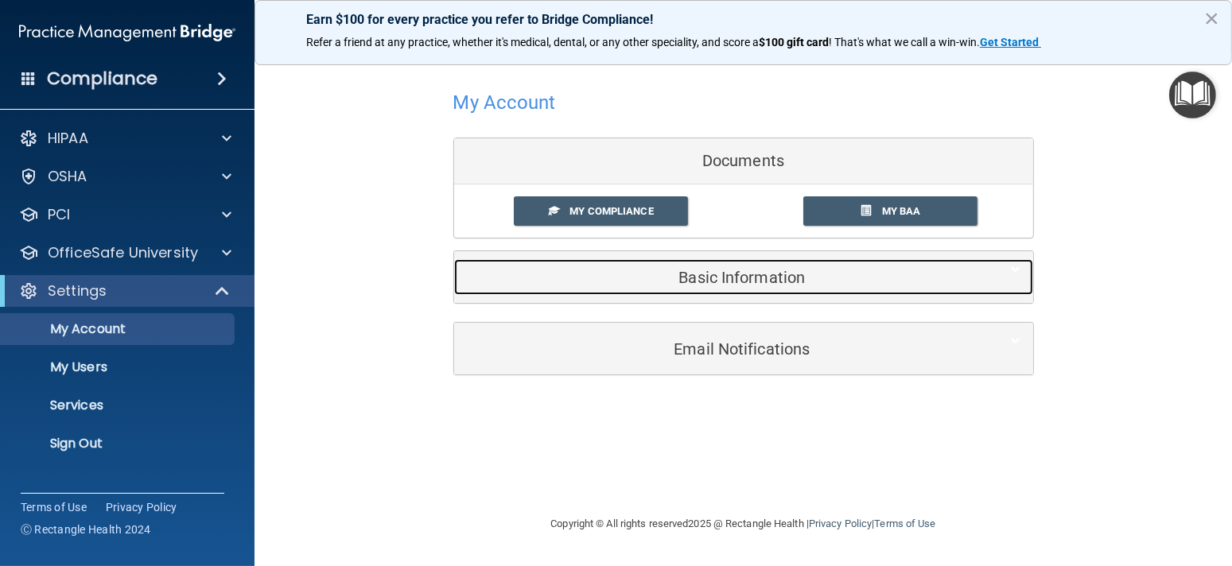
click at [707, 270] on h5 "Basic Information" at bounding box center [719, 277] width 507 height 17
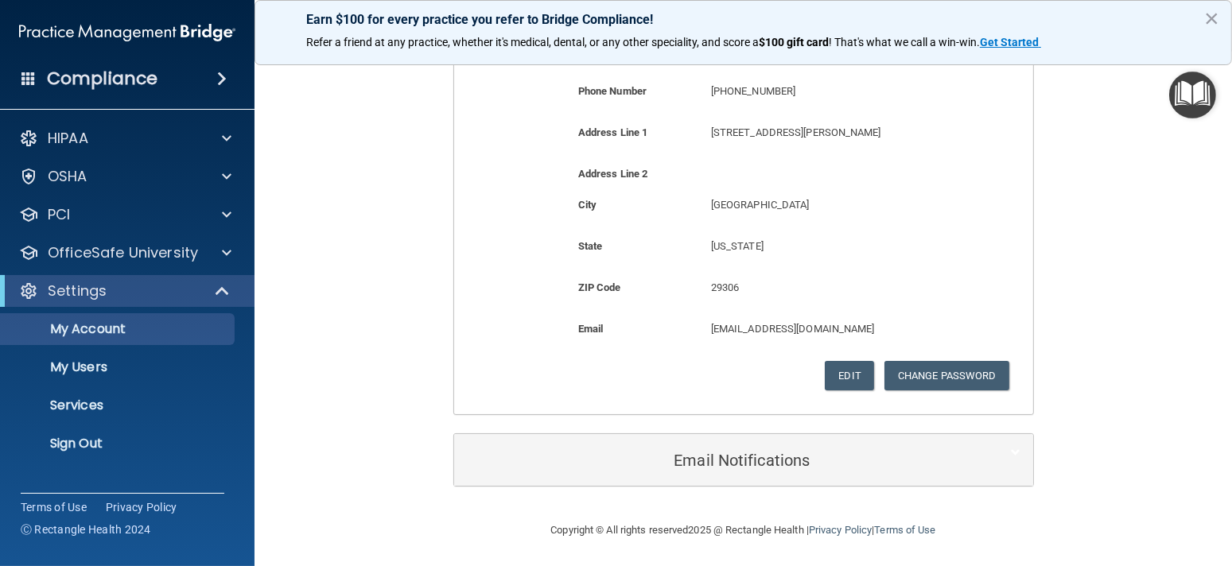
scroll to position [370, 0]
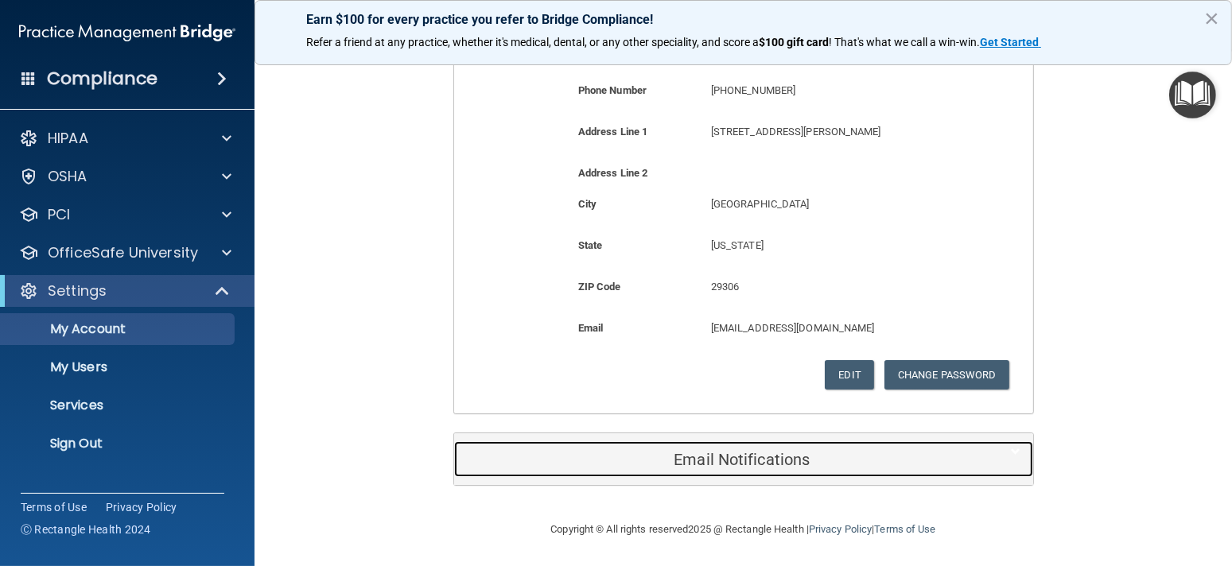
click at [737, 456] on h5 "Email Notifications" at bounding box center [719, 459] width 507 height 17
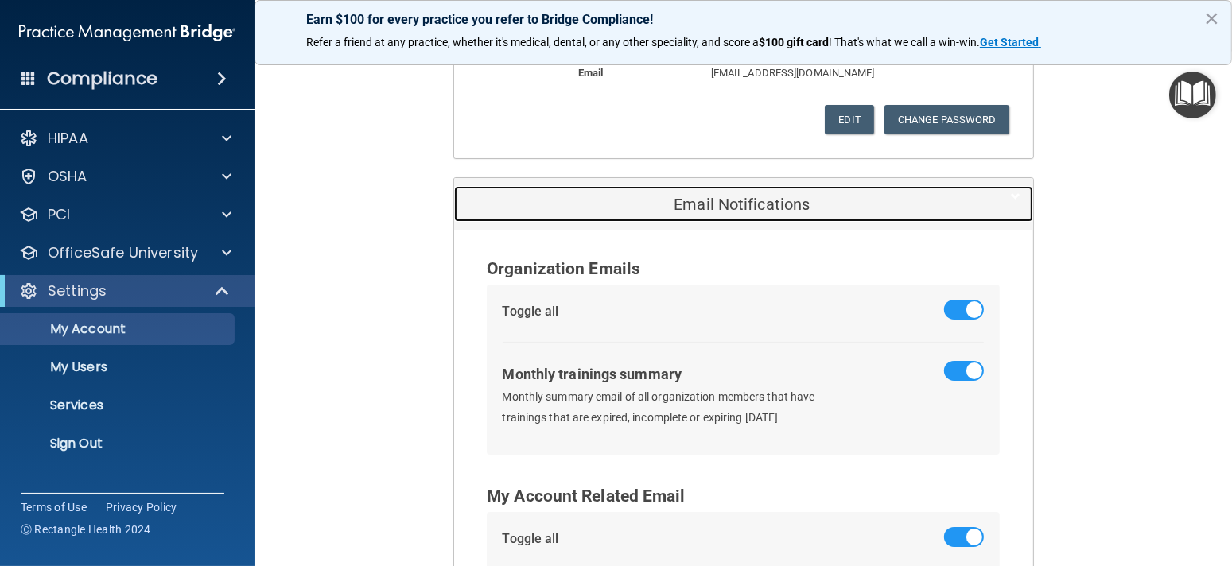
scroll to position [794, 0]
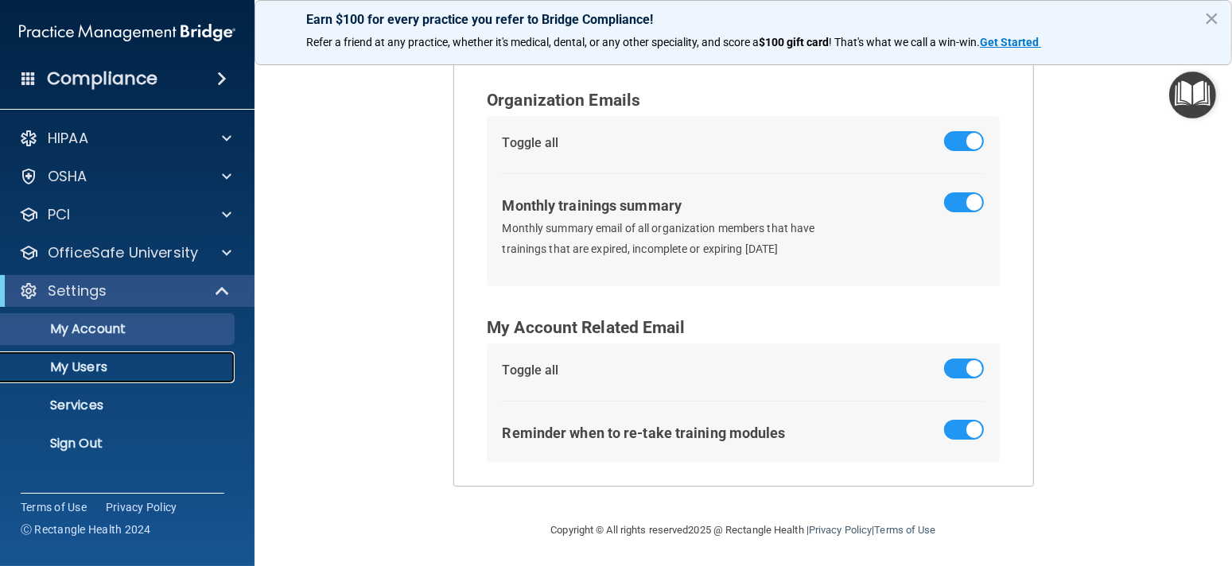
click at [84, 368] on p "My Users" at bounding box center [118, 367] width 217 height 16
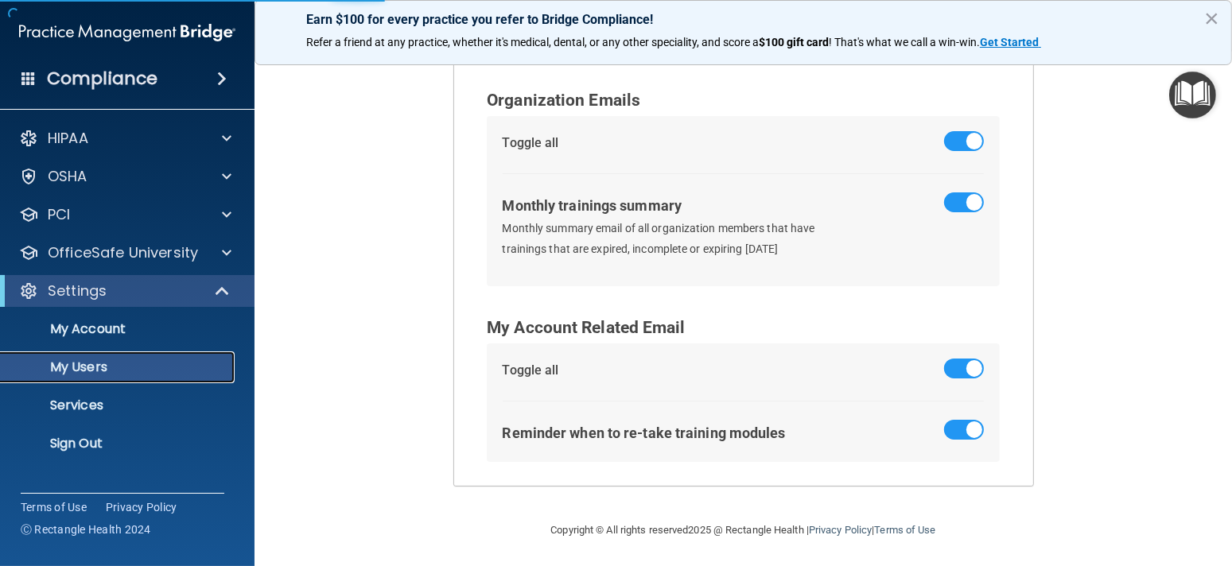
scroll to position [759, 0]
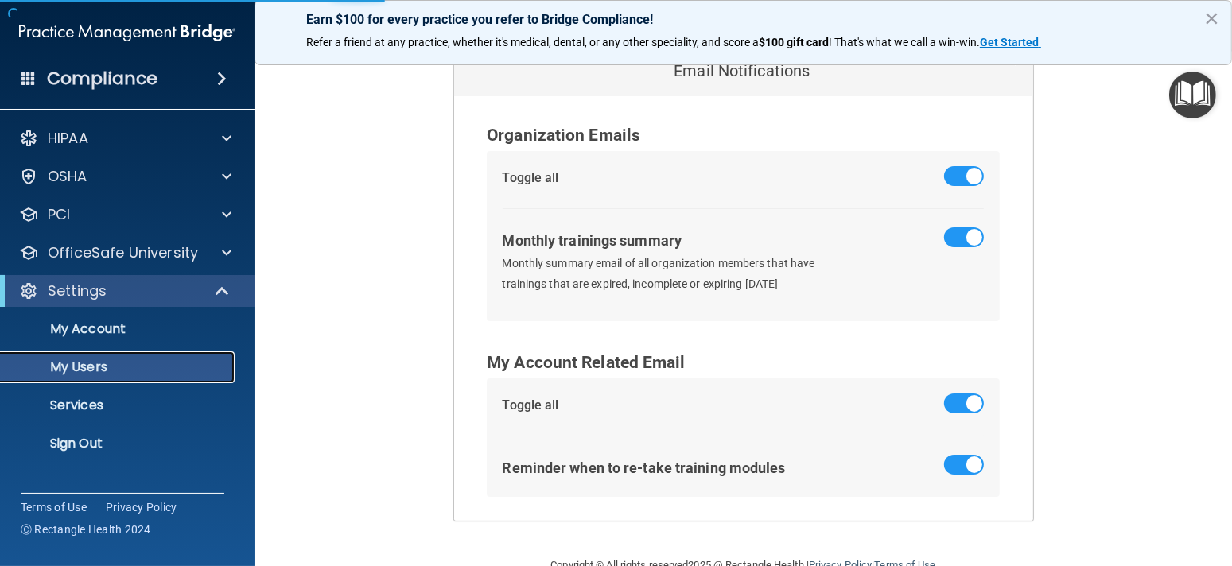
select select "20"
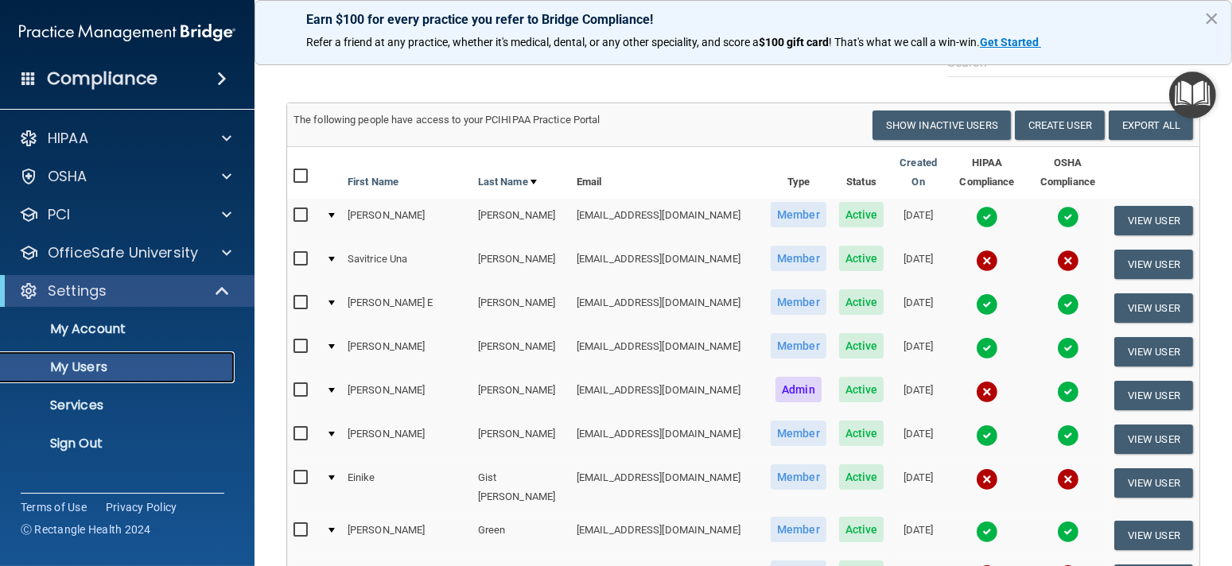
scroll to position [0, 0]
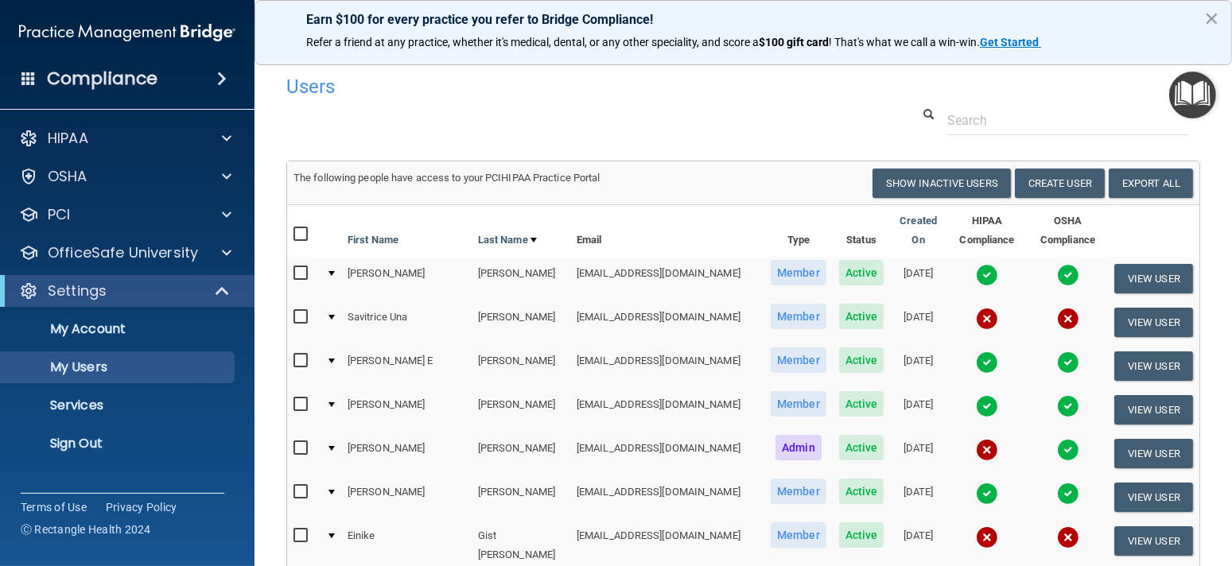
click at [302, 317] on input "checkbox" at bounding box center [302, 317] width 18 height 13
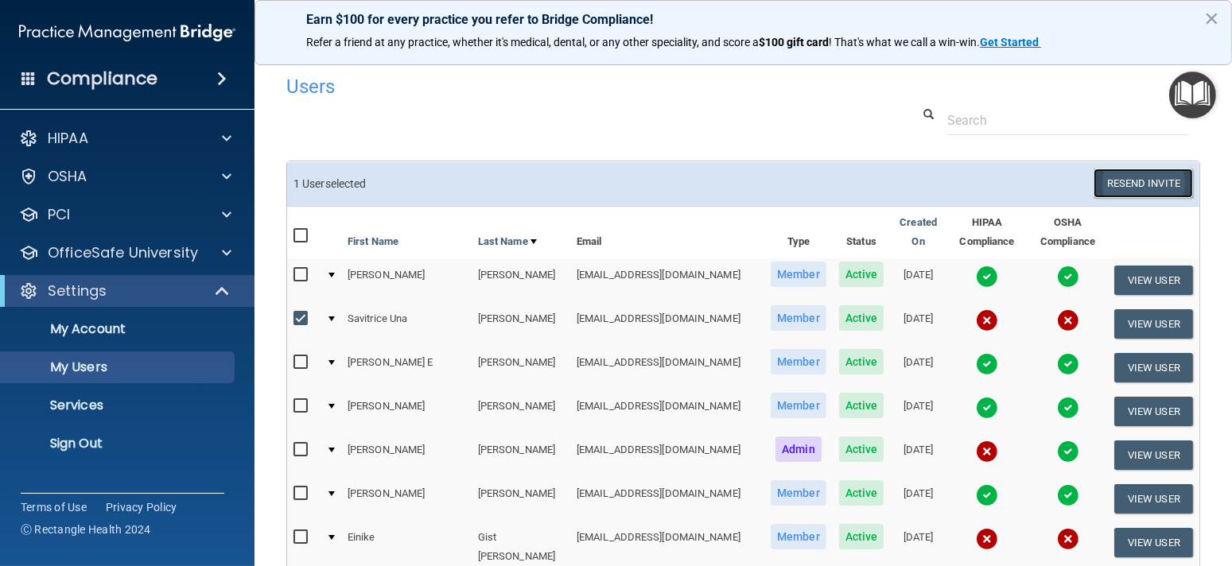
click at [1140, 198] on button "Resend Invite" at bounding box center [1142, 183] width 99 height 29
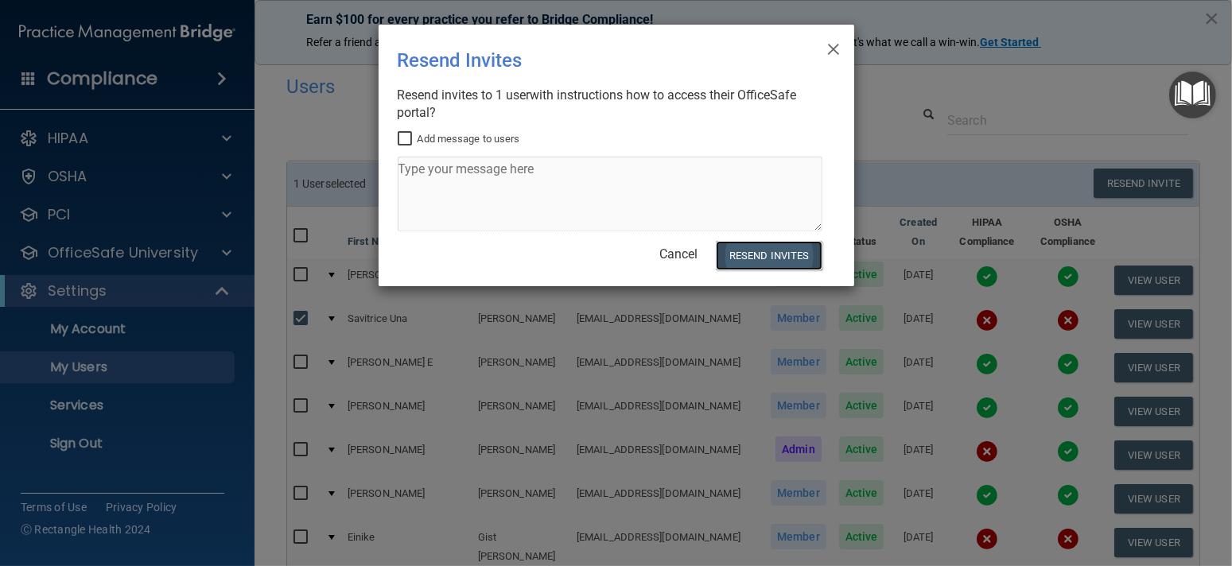
click at [775, 247] on button "Resend Invites" at bounding box center [769, 255] width 106 height 29
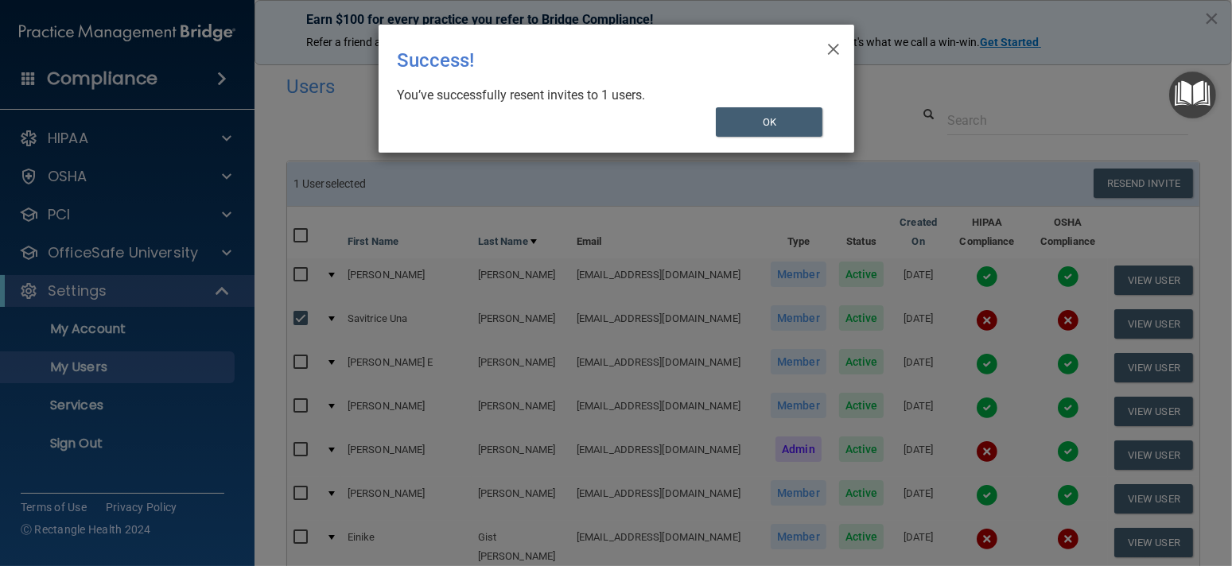
click at [836, 43] on div "× Close Success! You’ve successfully resent invites to 1 users. OK" at bounding box center [617, 89] width 476 height 128
click at [780, 118] on button "OK" at bounding box center [769, 121] width 107 height 29
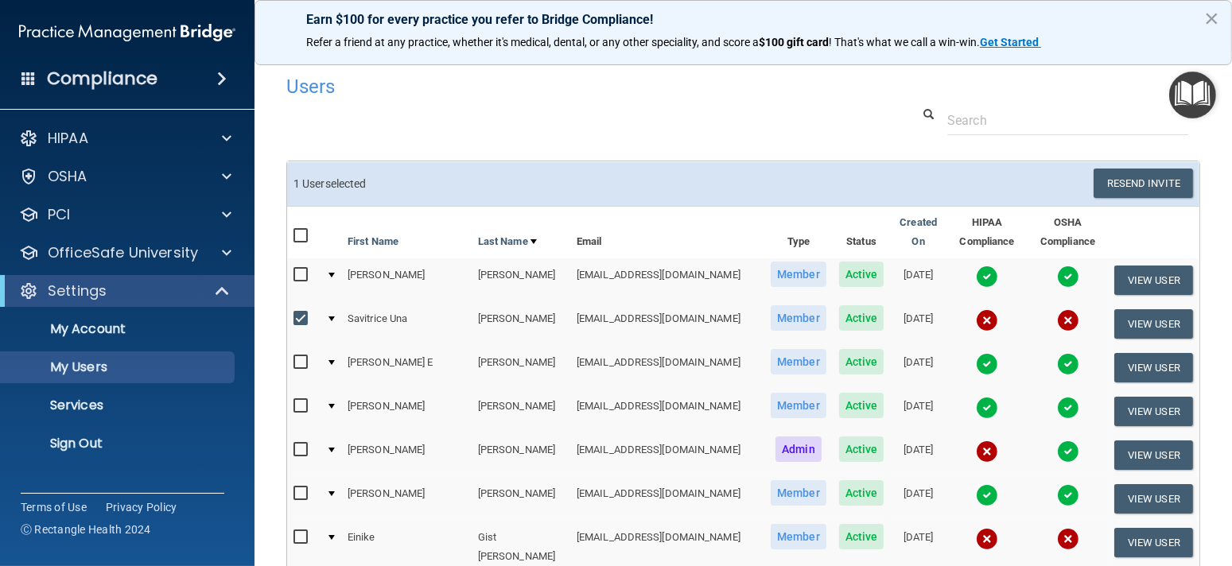
click at [306, 322] on input "checkbox" at bounding box center [302, 319] width 18 height 13
checkbox input "false"
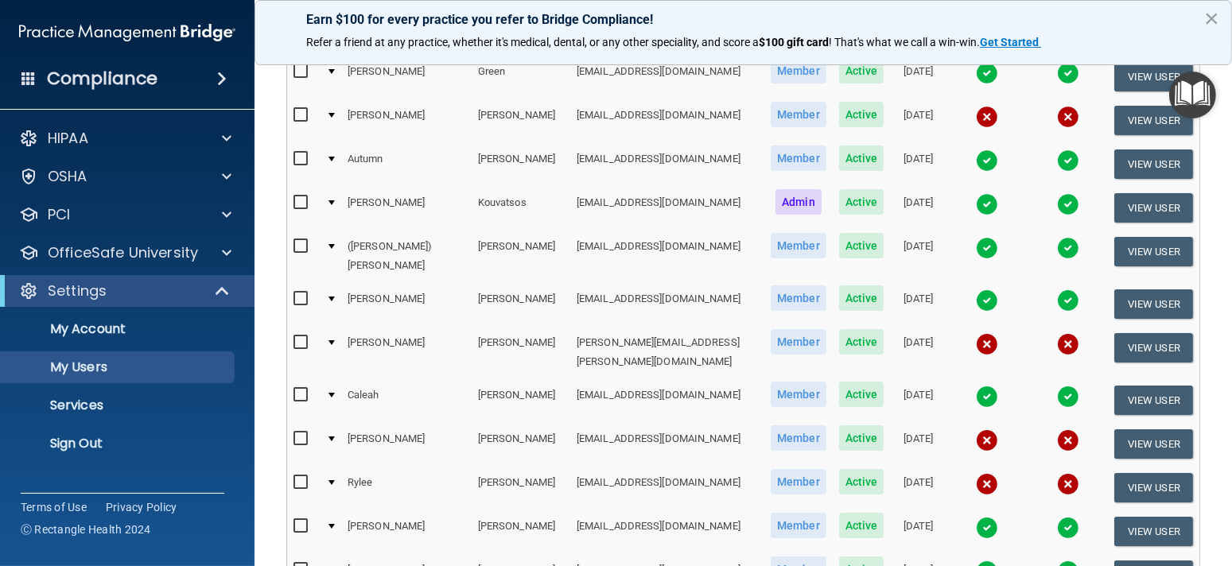
scroll to position [530, 0]
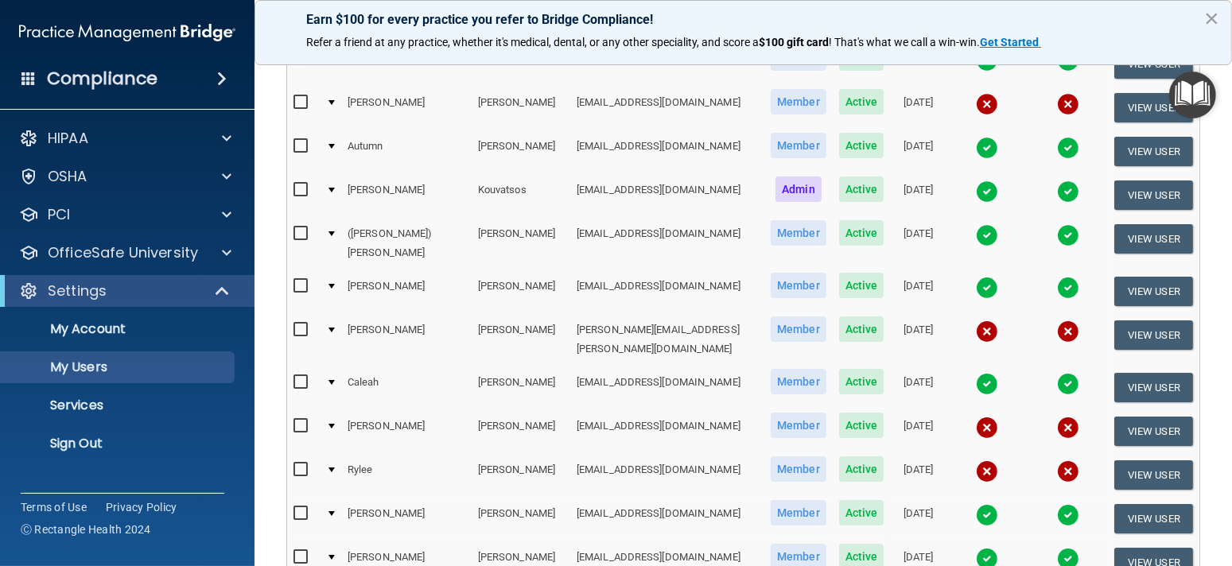
click at [303, 324] on input "checkbox" at bounding box center [302, 330] width 18 height 13
checkbox input "true"
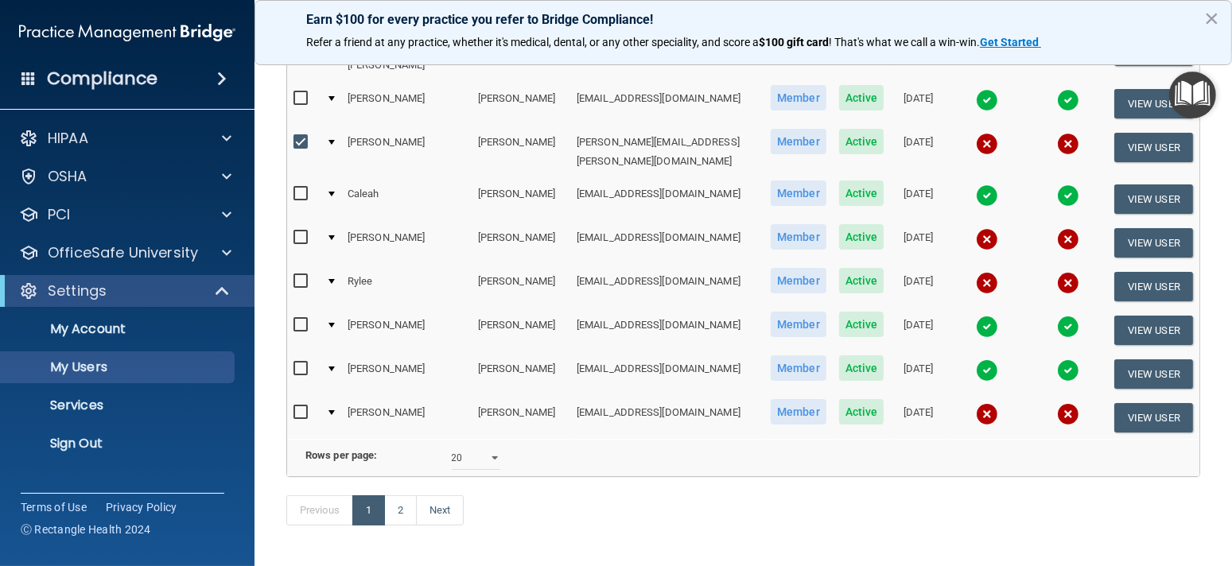
scroll to position [759, 0]
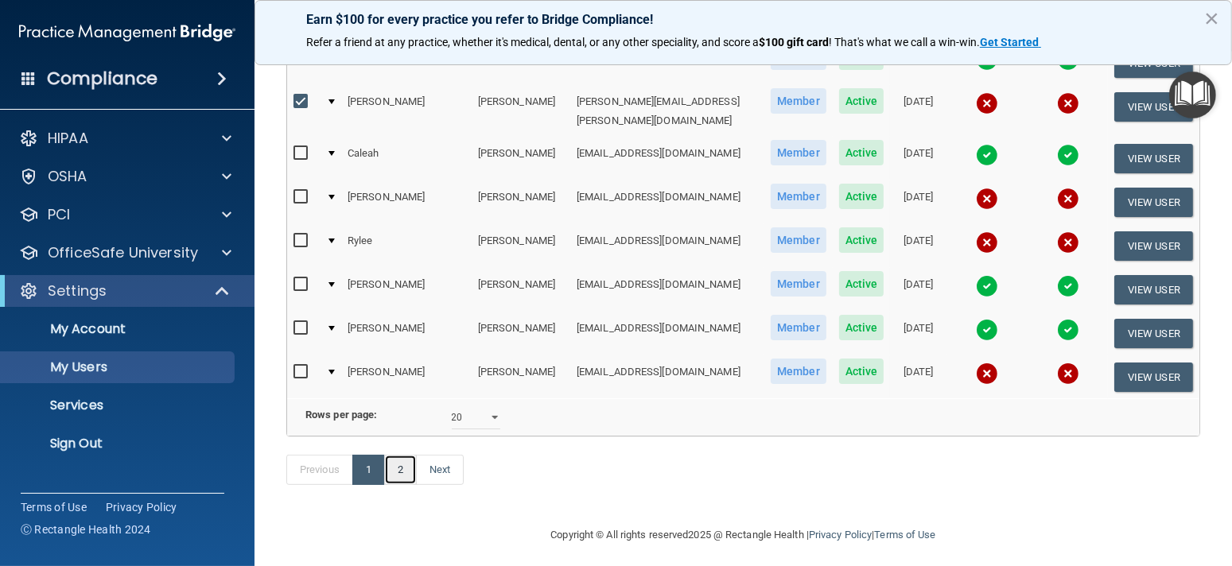
click at [403, 456] on link "2" at bounding box center [400, 470] width 33 height 30
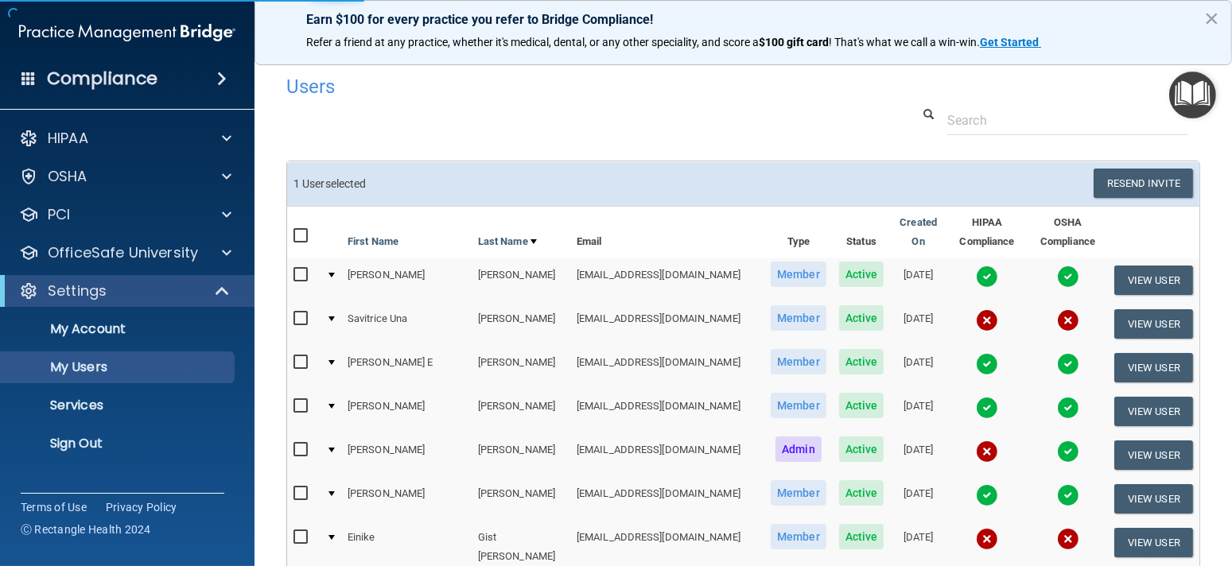
select select "20"
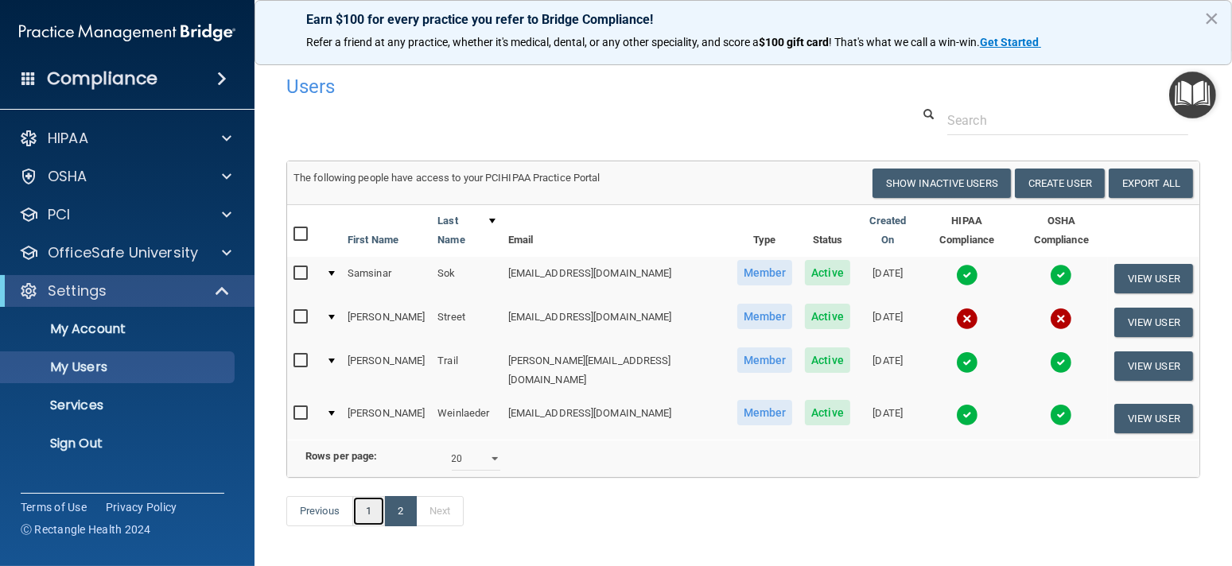
click at [371, 526] on link "1" at bounding box center [368, 511] width 33 height 30
select select "20"
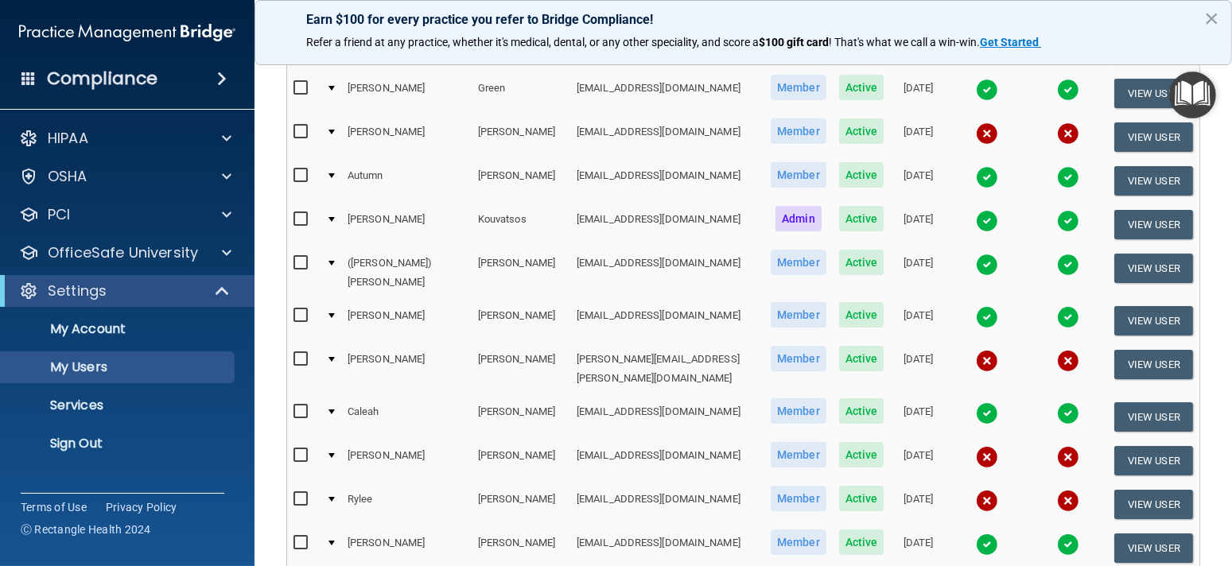
scroll to position [493, 0]
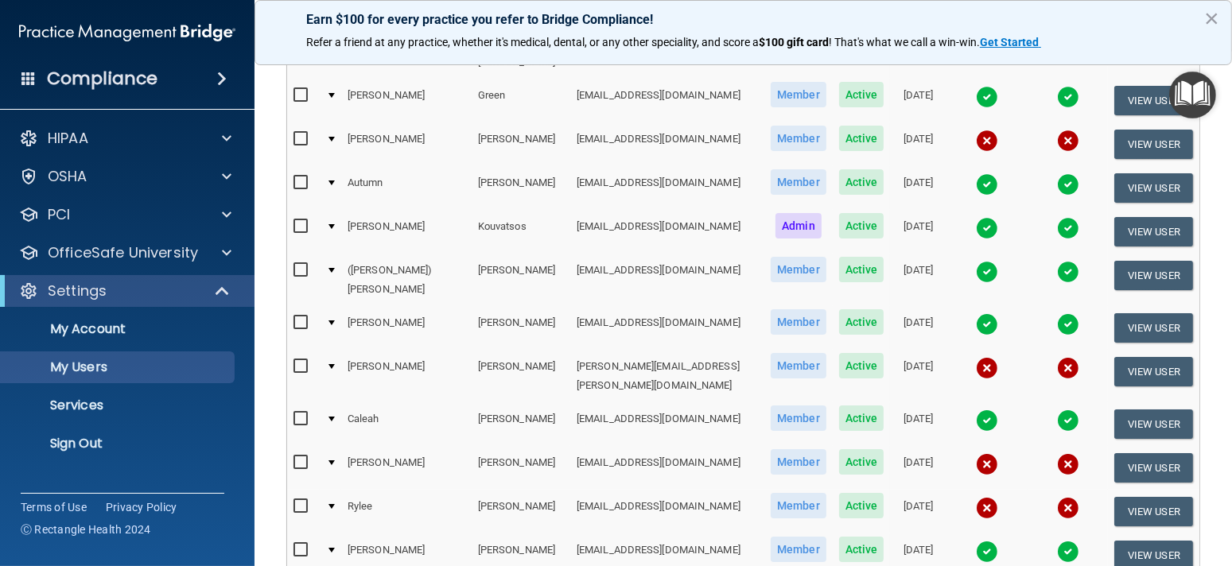
click at [300, 360] on input "checkbox" at bounding box center [302, 366] width 18 height 13
checkbox input "true"
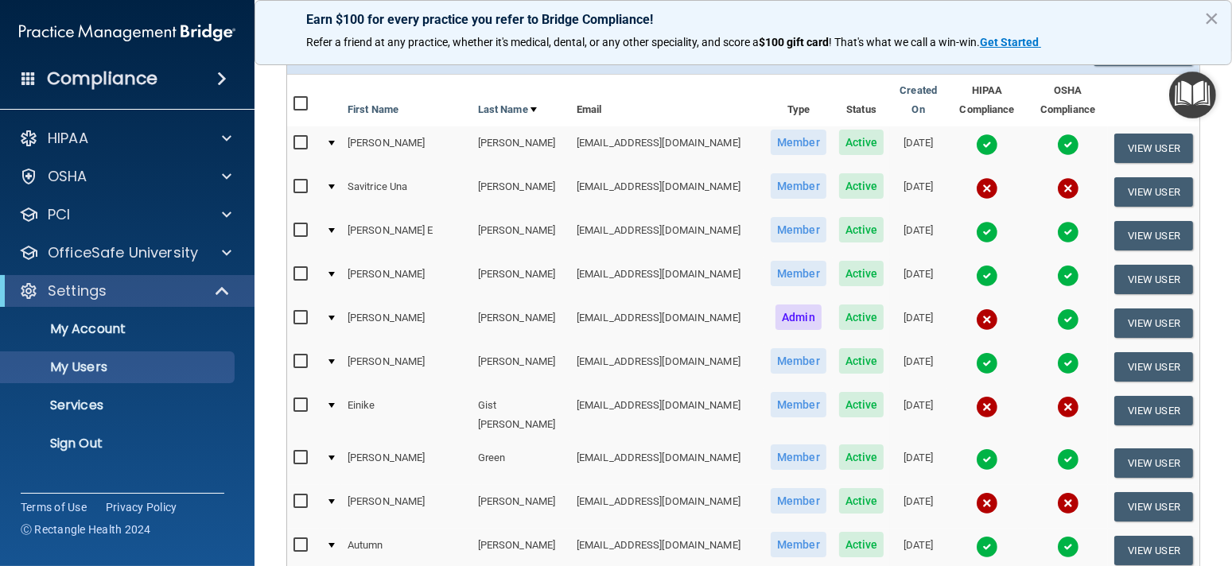
scroll to position [0, 0]
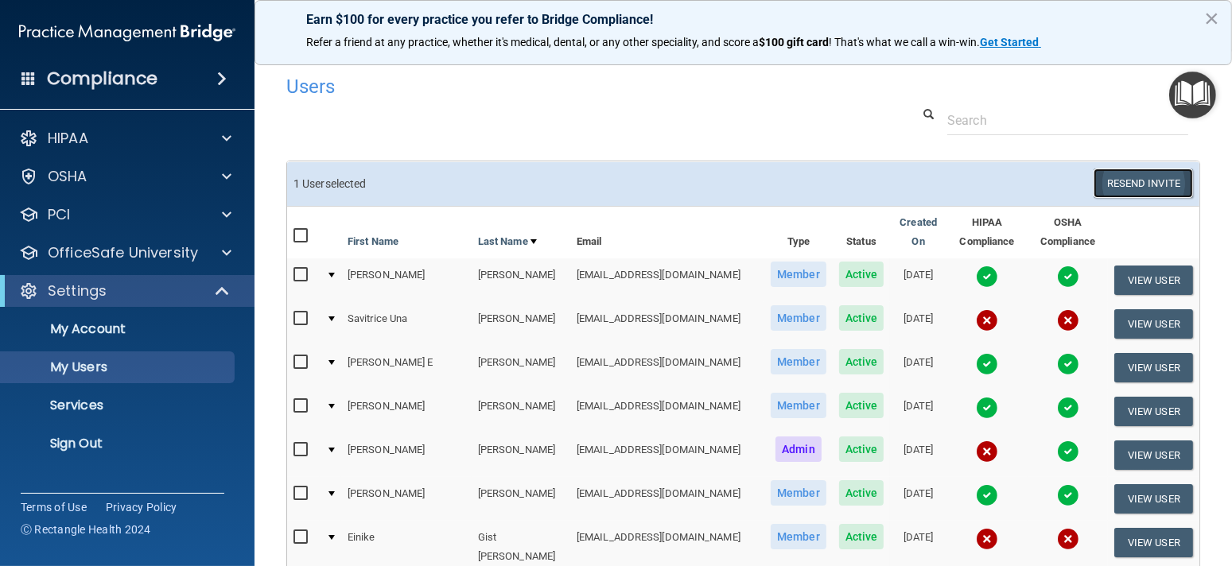
click at [1109, 198] on button "Resend Invite" at bounding box center [1142, 183] width 99 height 29
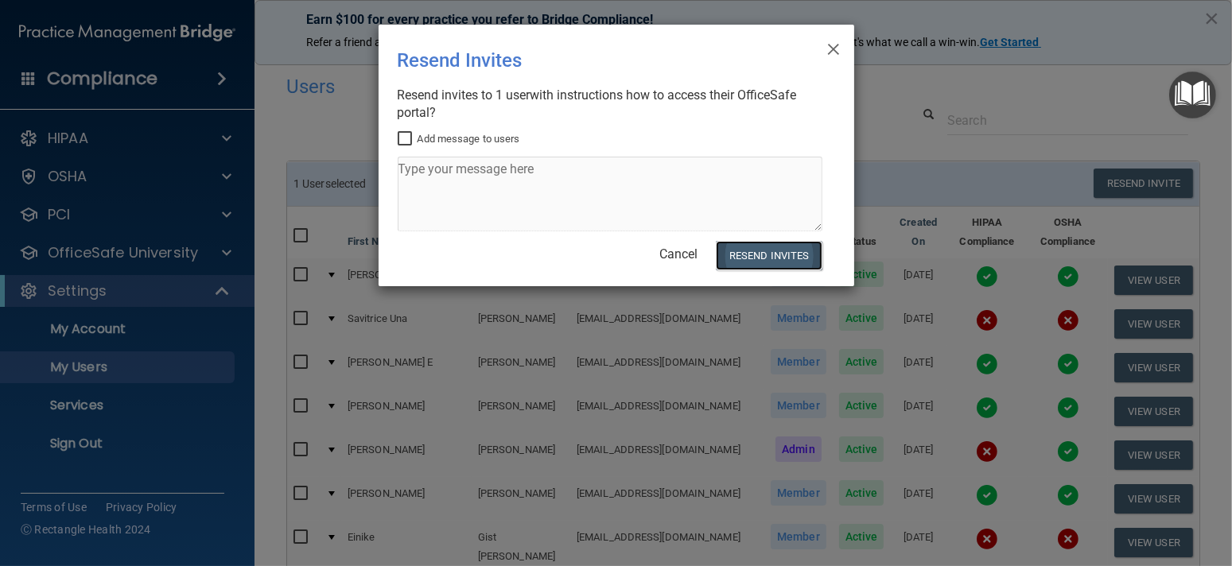
click at [769, 251] on button "Resend Invites" at bounding box center [769, 255] width 106 height 29
click at [833, 43] on span "×" at bounding box center [833, 47] width 14 height 32
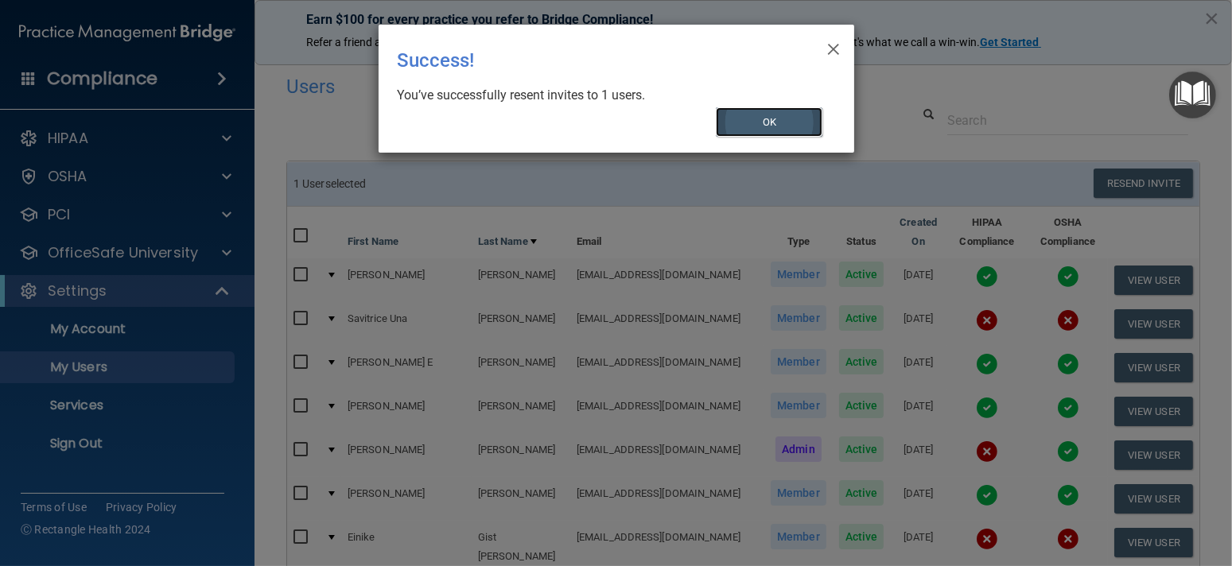
click at [775, 130] on button "OK" at bounding box center [769, 121] width 107 height 29
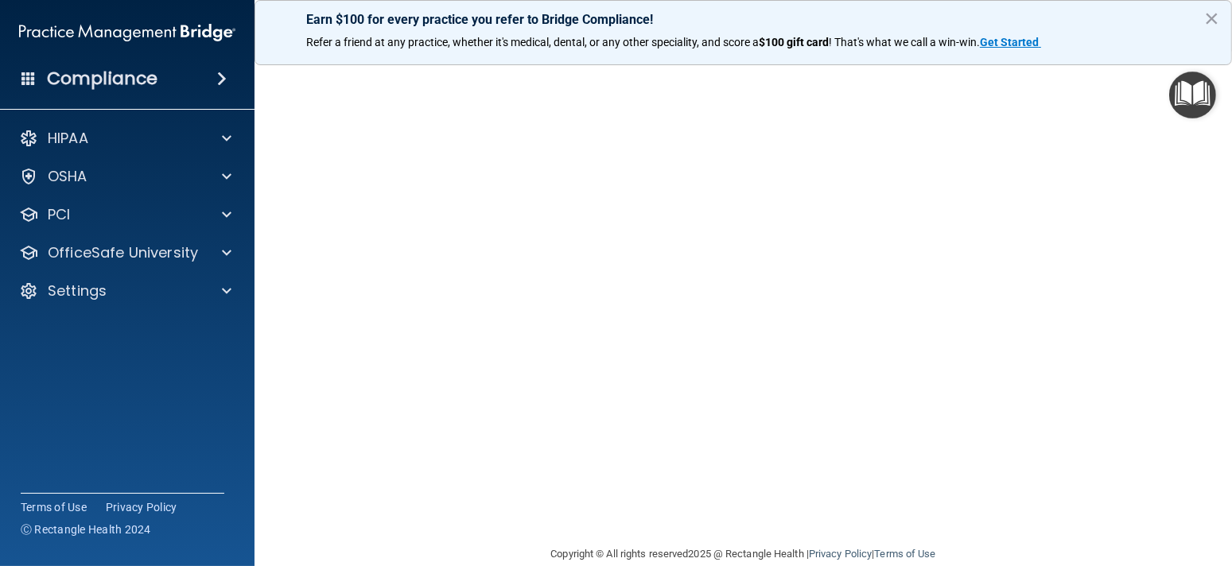
scroll to position [72, 0]
